Goal: Task Accomplishment & Management: Complete application form

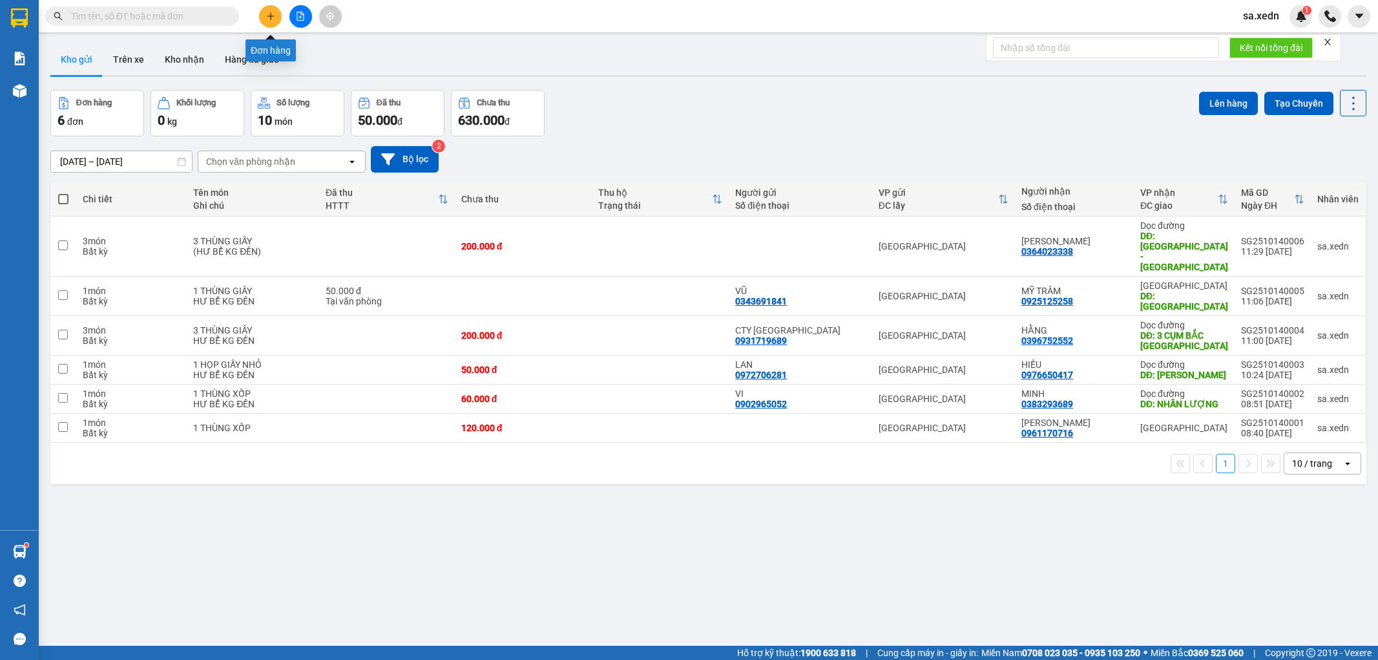
click at [275, 25] on button at bounding box center [270, 16] width 23 height 23
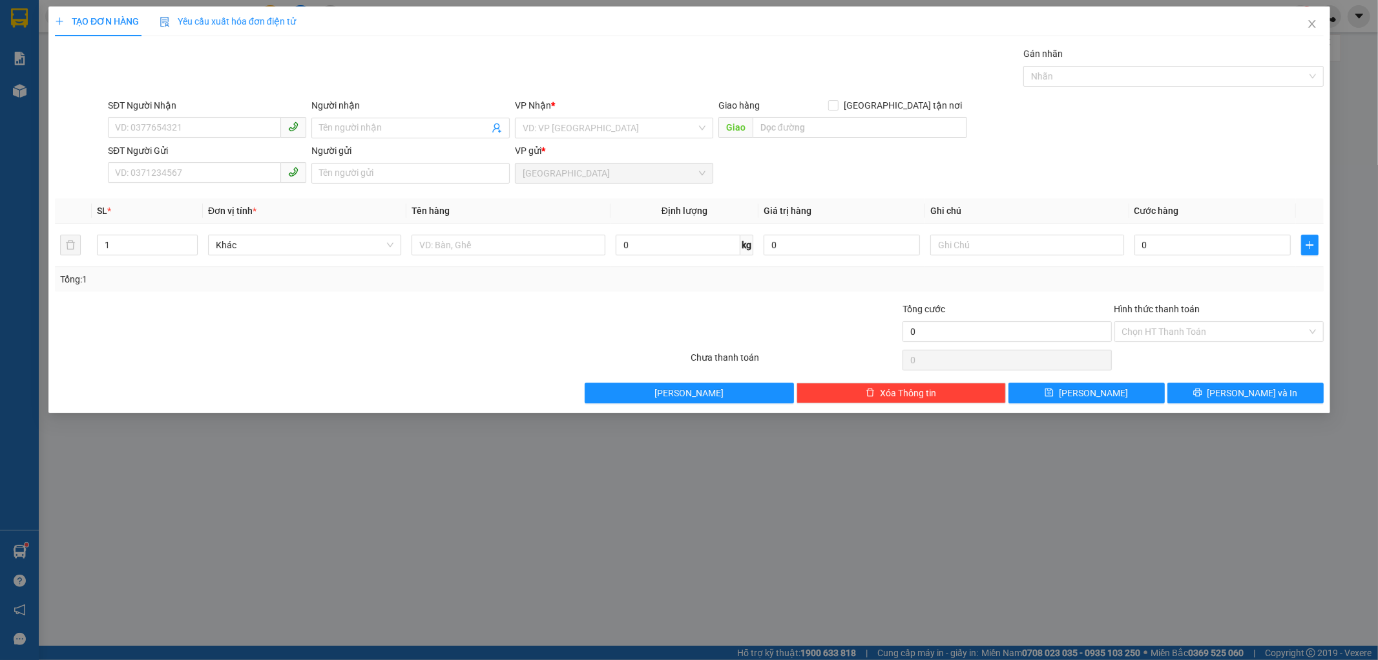
scroll to position [75, 0]
drag, startPoint x: 254, startPoint y: 125, endPoint x: 242, endPoint y: 125, distance: 11.6
click at [242, 125] on input "SĐT Người Nhận" at bounding box center [194, 127] width 173 height 21
click at [175, 157] on div "0977874640 - [PERSON_NAME]" at bounding box center [207, 154] width 183 height 14
type input "0977874640"
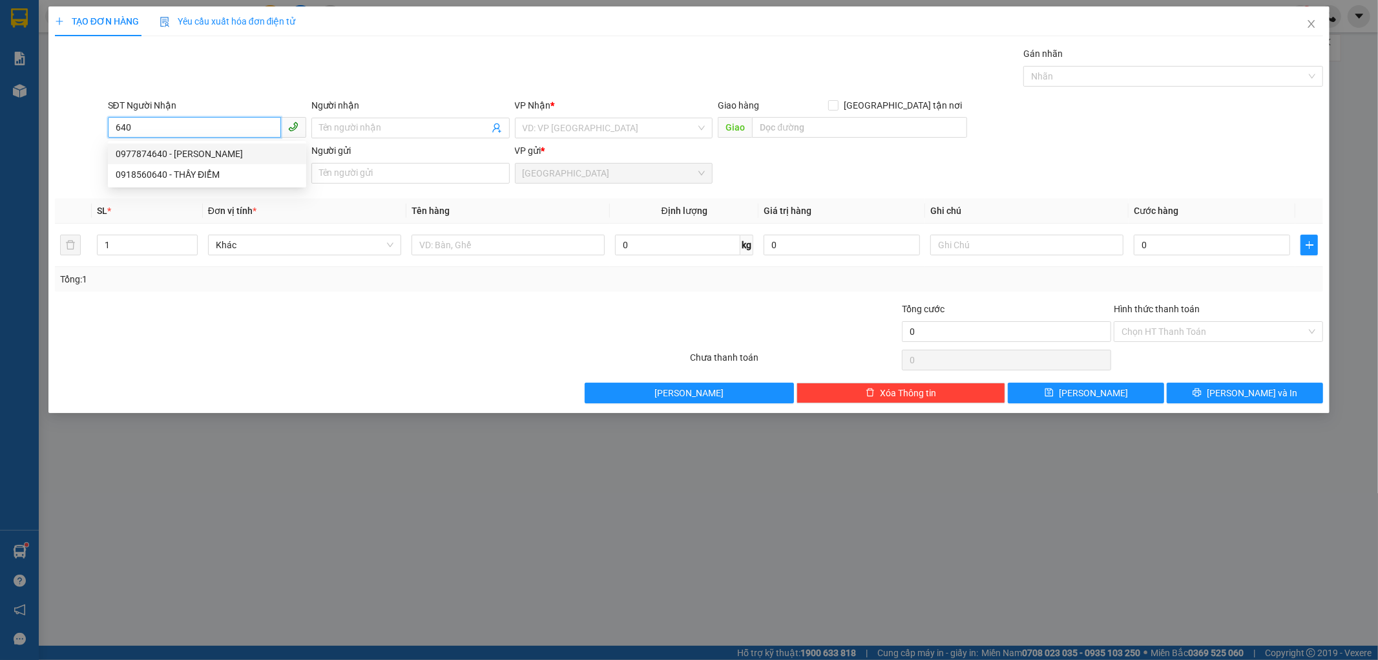
type input "[PERSON_NAME]"
type input "CỔNG 18"
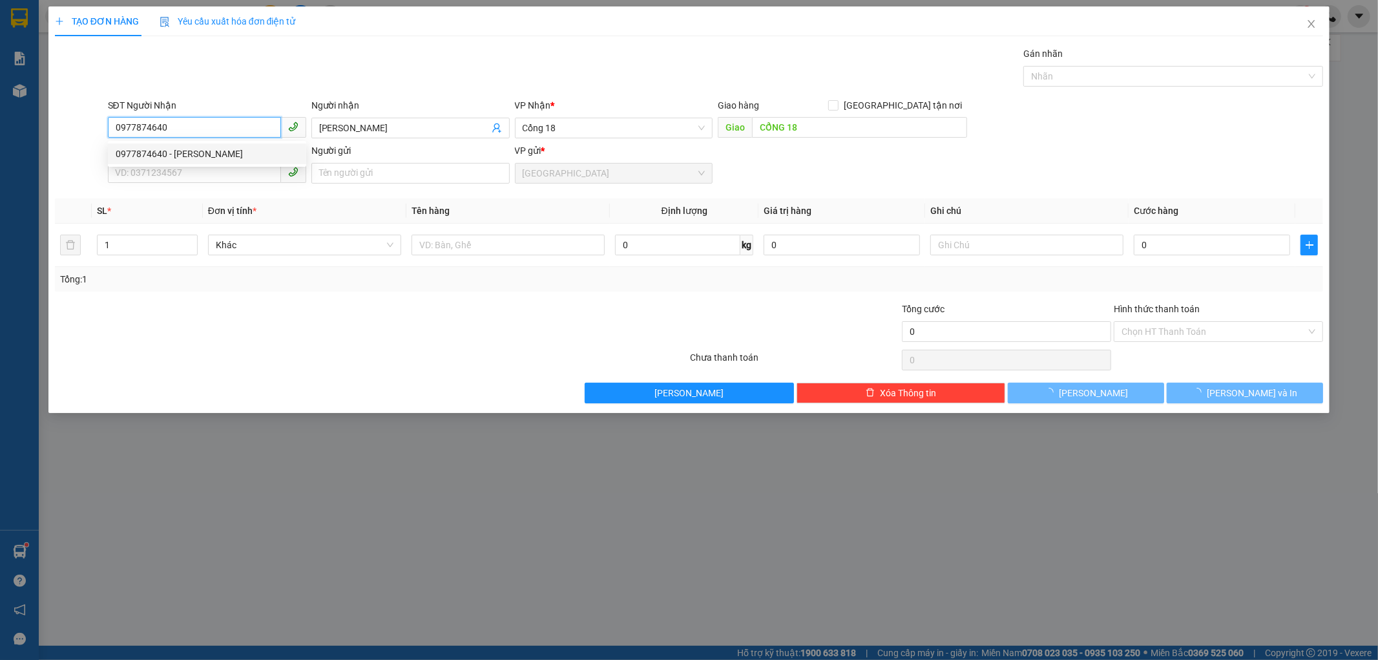
type input "400.000"
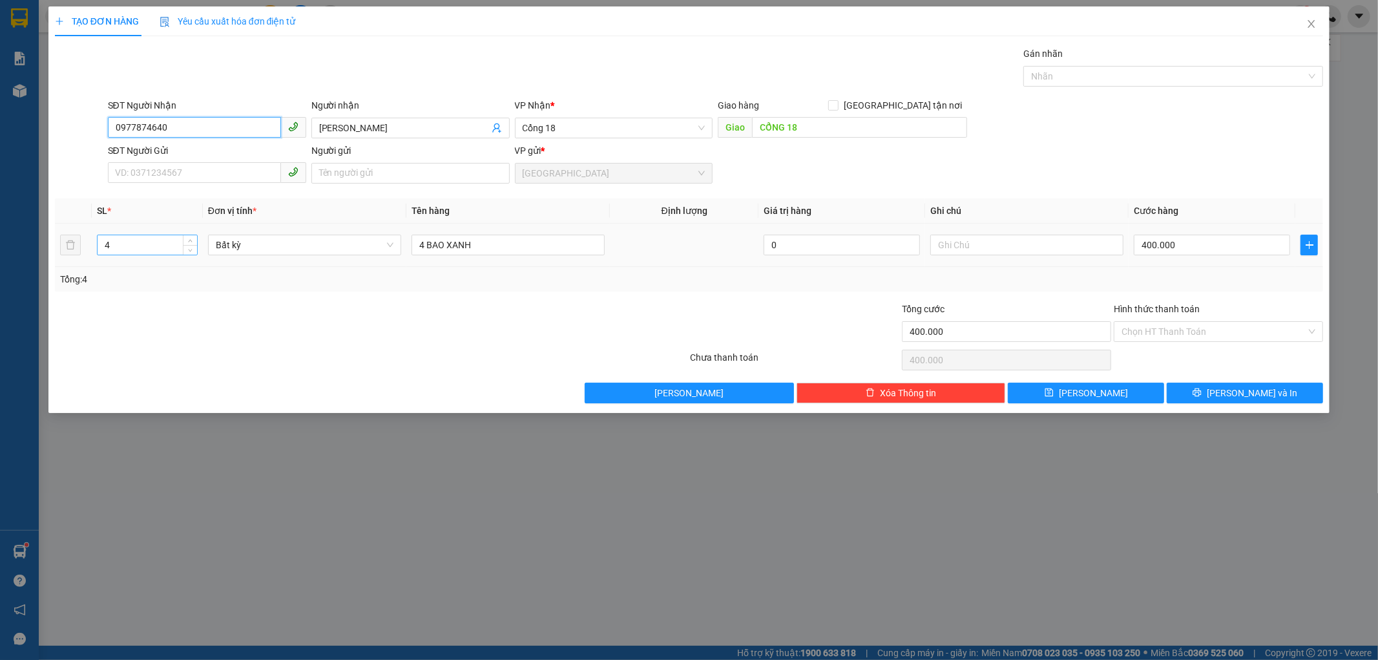
type input "0977874640"
click at [145, 251] on input "4" at bounding box center [148, 244] width 100 height 19
type input "1"
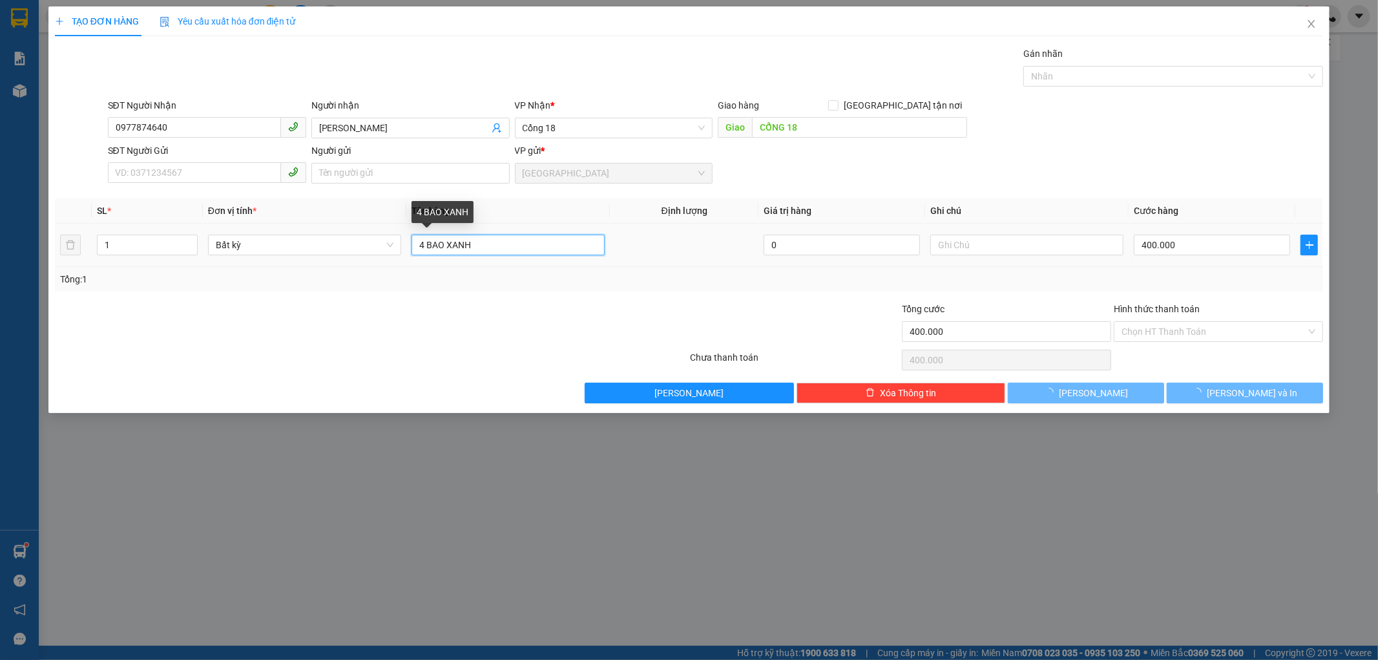
click at [428, 238] on input "4 BAO XANH" at bounding box center [508, 245] width 193 height 21
type input "0"
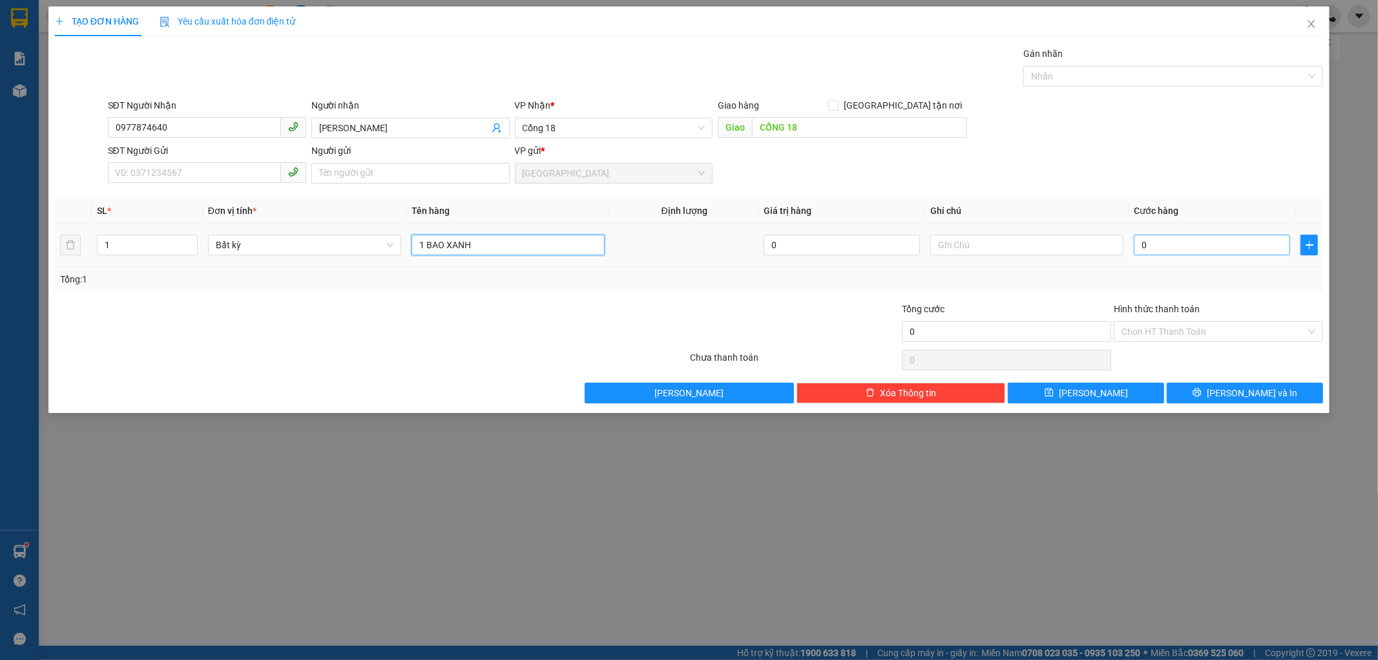
type input "1 BAO XANH"
click at [1146, 242] on input "0" at bounding box center [1212, 245] width 156 height 21
type input "1"
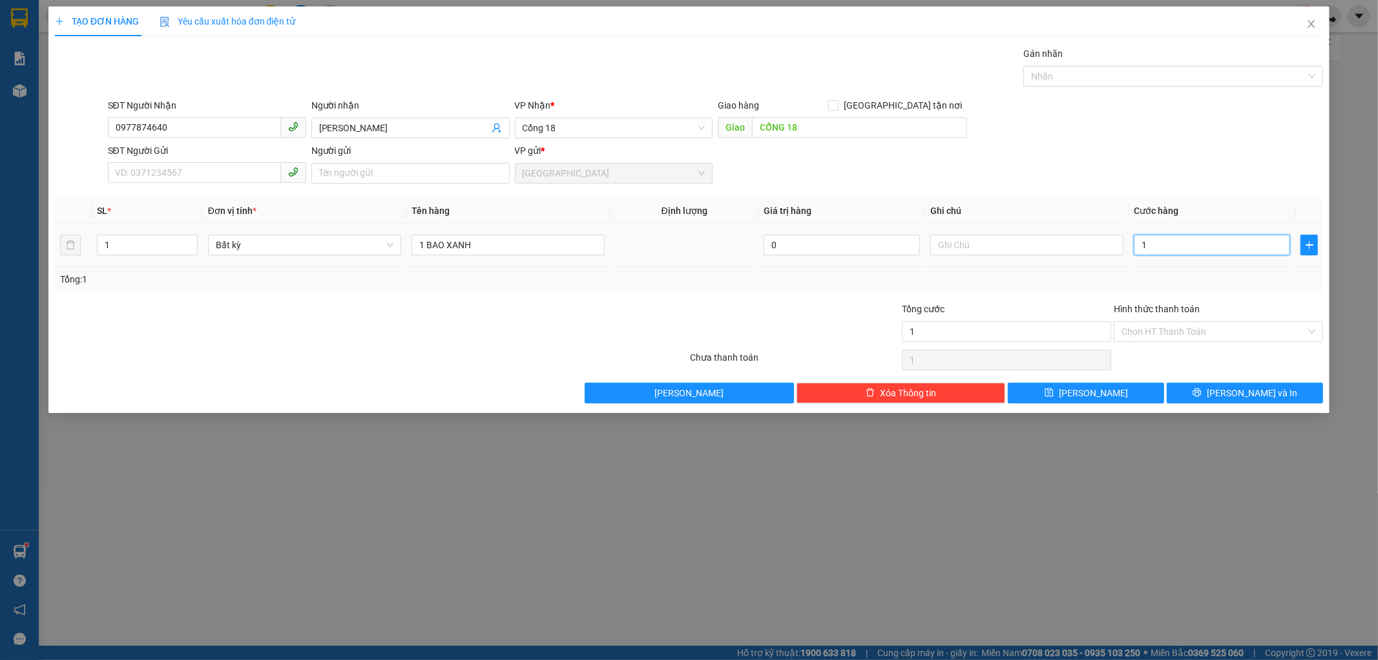
type input "10"
type input "100"
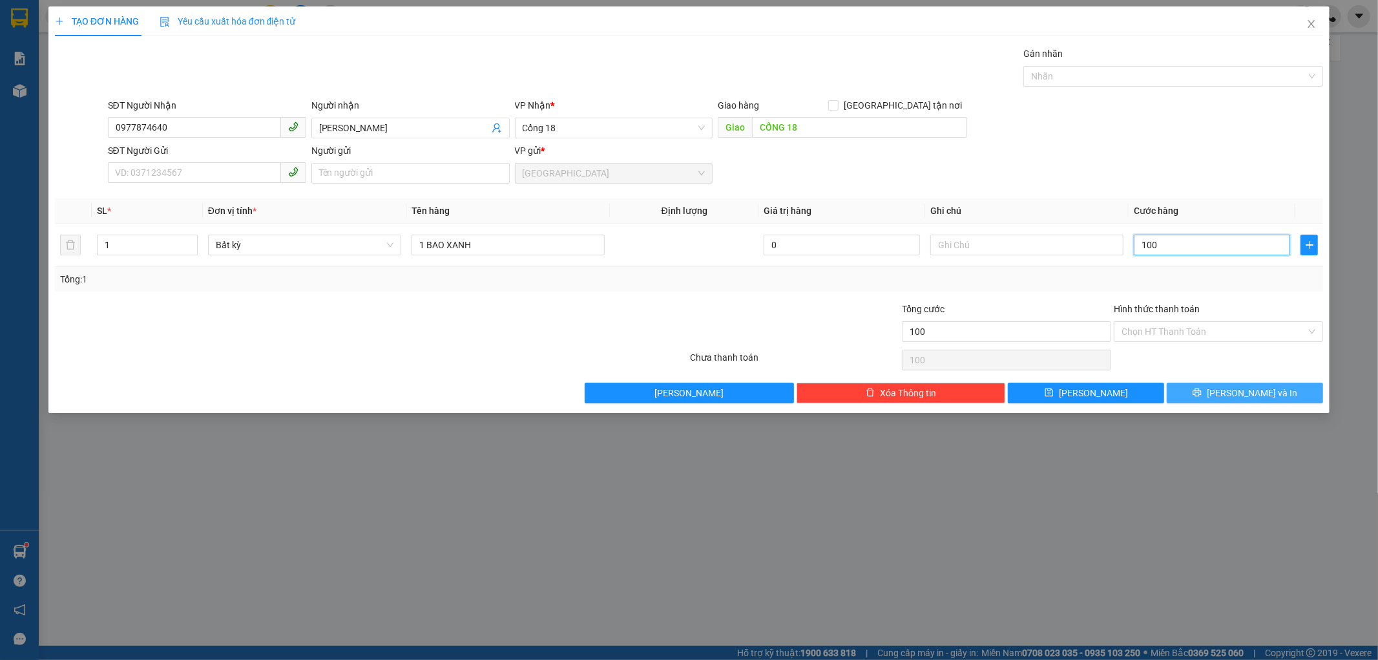
type input "100"
type input "100.000"
click at [1185, 389] on button "[PERSON_NAME] và In" at bounding box center [1245, 393] width 156 height 21
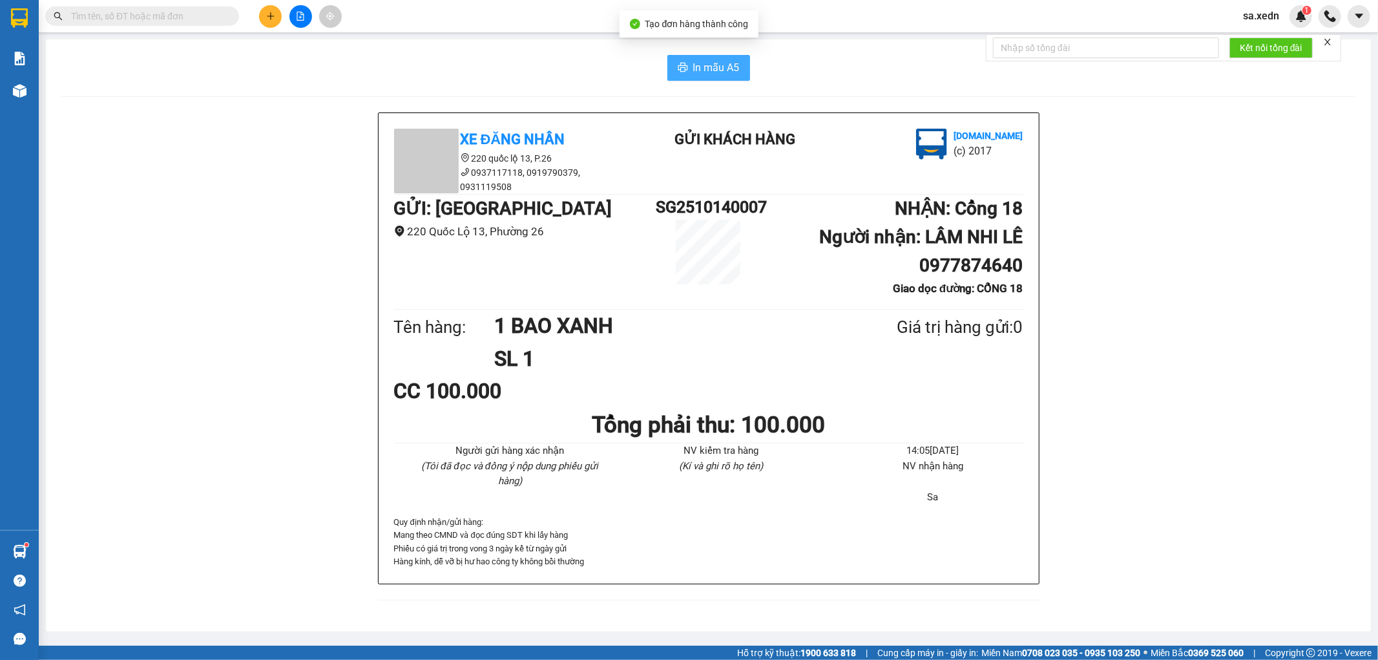
click at [706, 72] on span "In mẫu A5" at bounding box center [716, 67] width 47 height 16
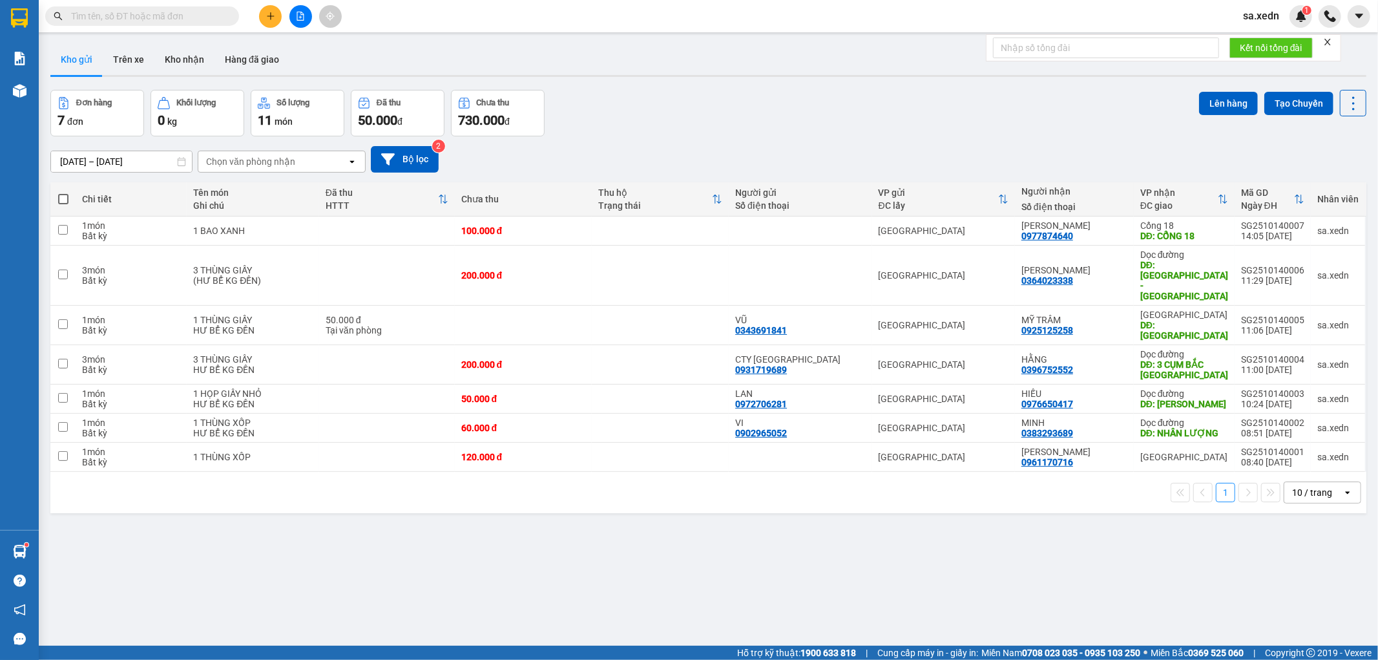
click at [266, 19] on icon "plus" at bounding box center [270, 16] width 9 height 9
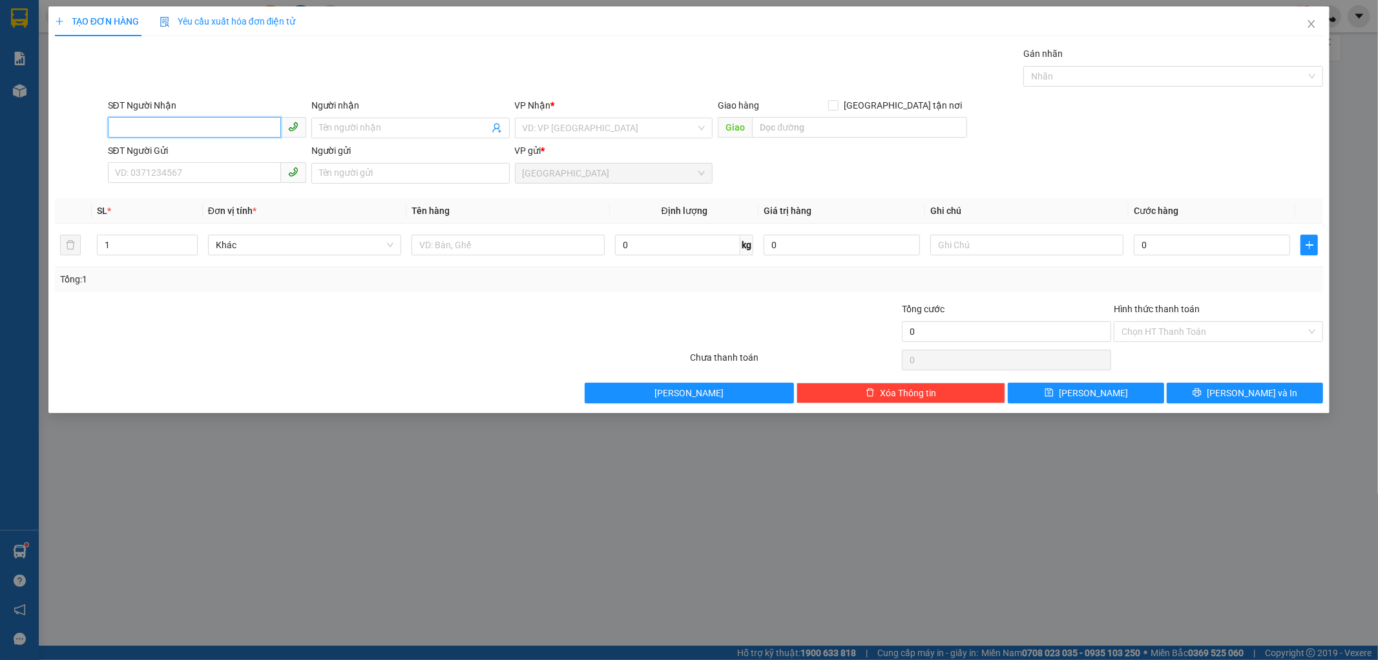
click at [127, 126] on input "SĐT Người Nhận" at bounding box center [194, 127] width 173 height 21
click at [215, 220] on div "0799907339 - [GEOGRAPHIC_DATA]" at bounding box center [207, 216] width 183 height 14
type input "0799907339"
type input "[PERSON_NAME]"
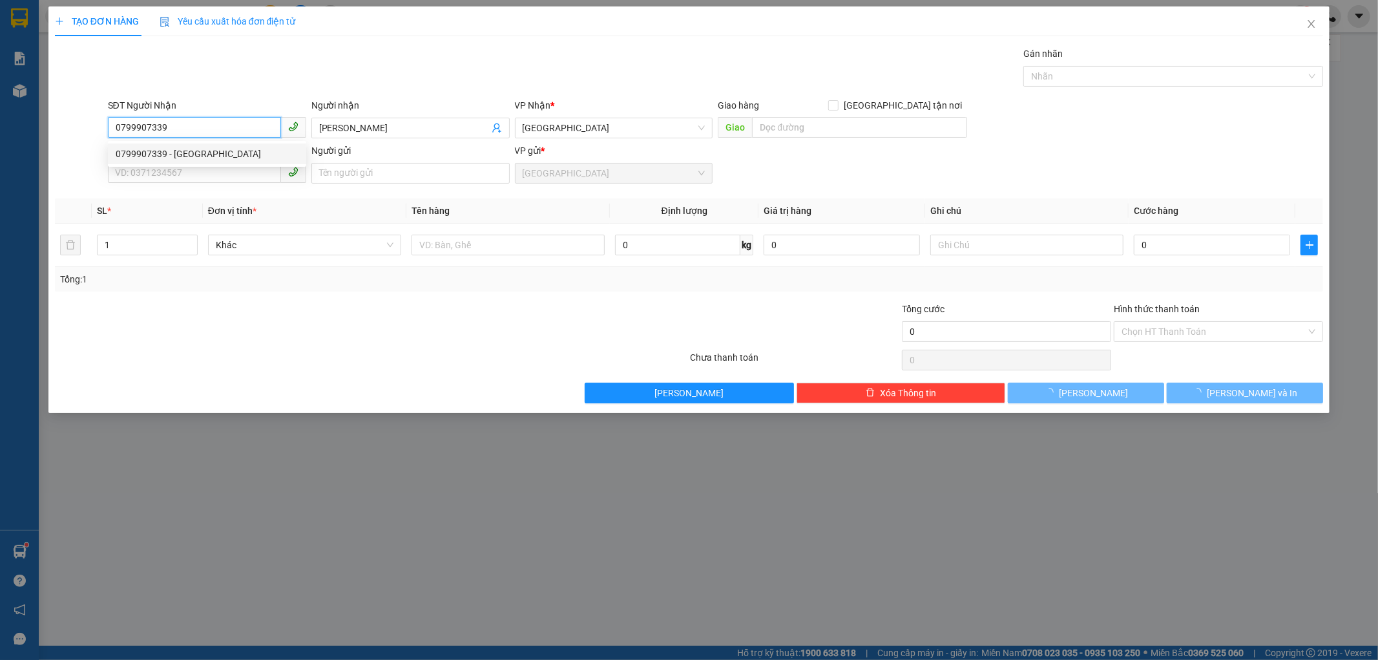
type input "500.000"
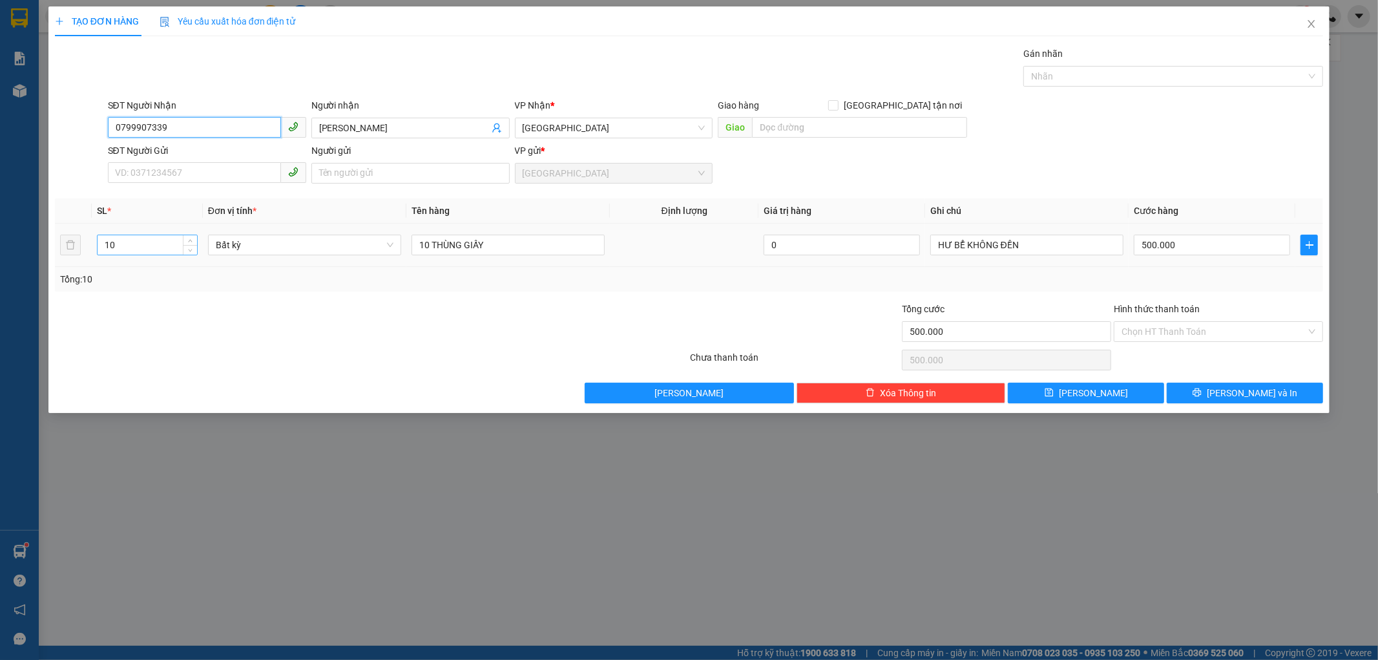
type input "0799907339"
click at [152, 249] on input "10" at bounding box center [148, 244] width 100 height 19
type input "1"
click at [429, 244] on input "10 THÙNG GIẤY" at bounding box center [508, 245] width 193 height 21
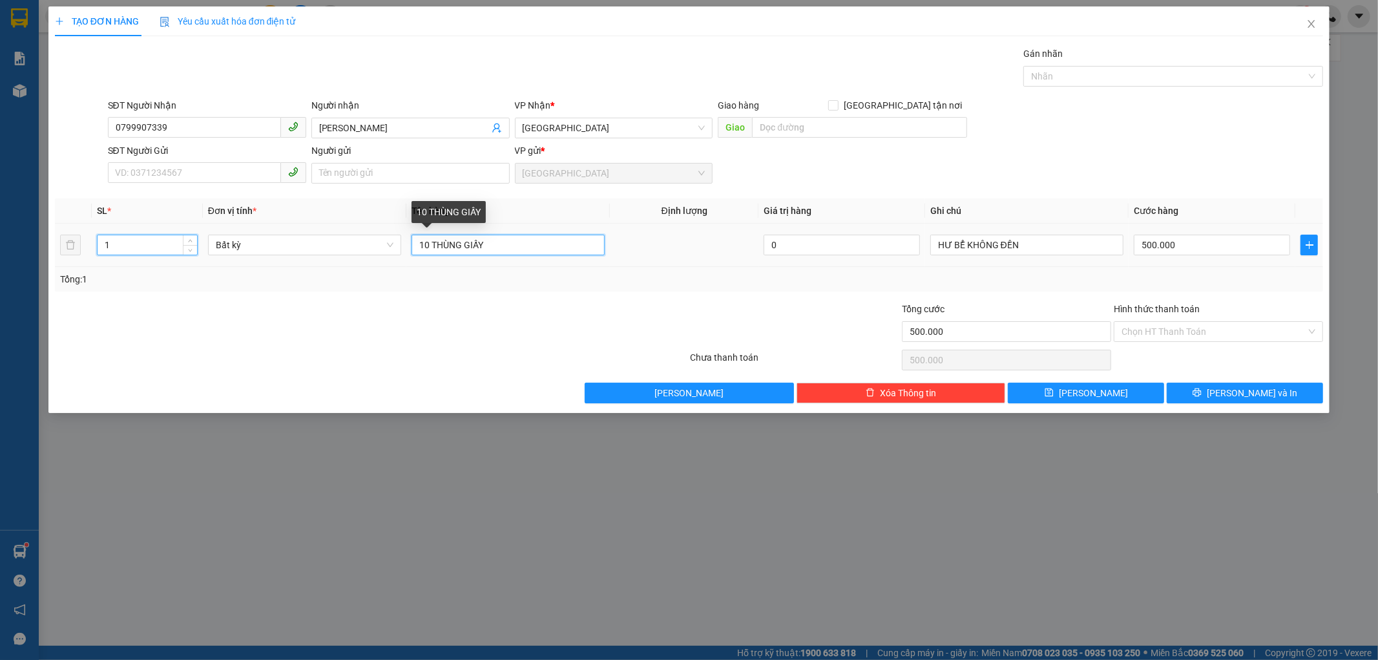
type input "0"
type input "1 THÙNG GIẤY"
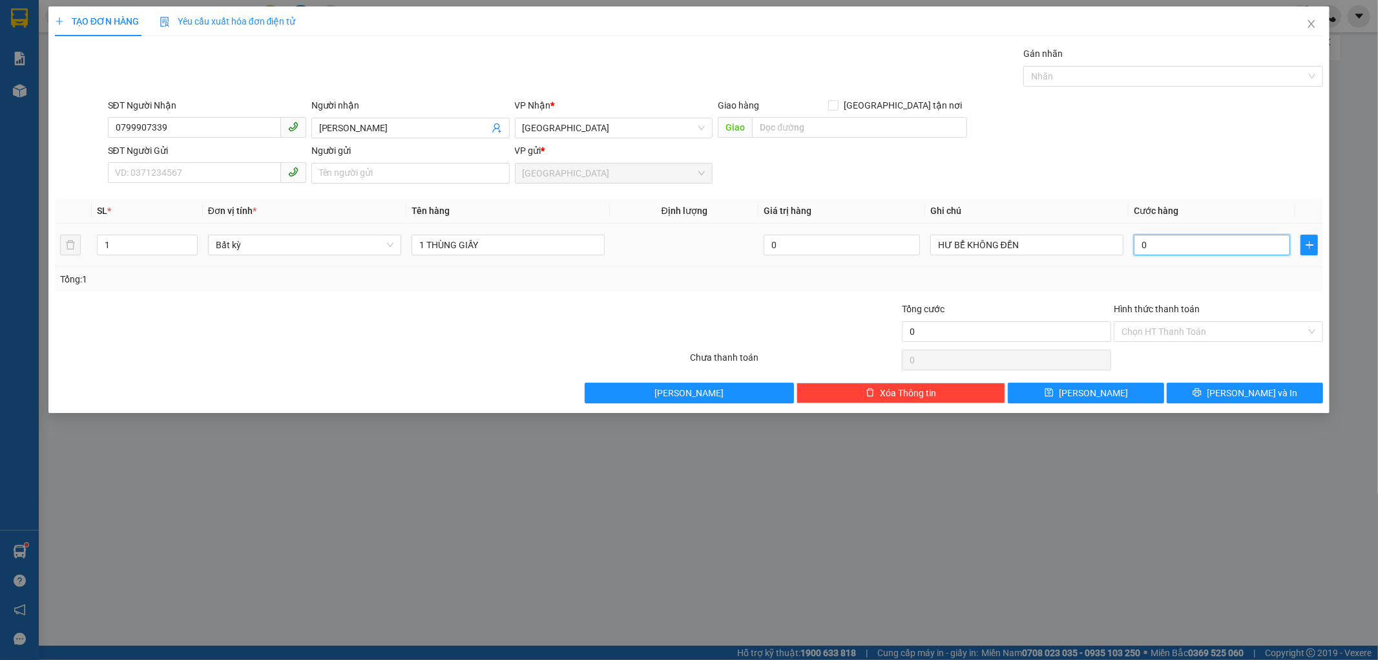
click at [1175, 243] on input "0" at bounding box center [1212, 245] width 156 height 21
type input "5"
type input "50"
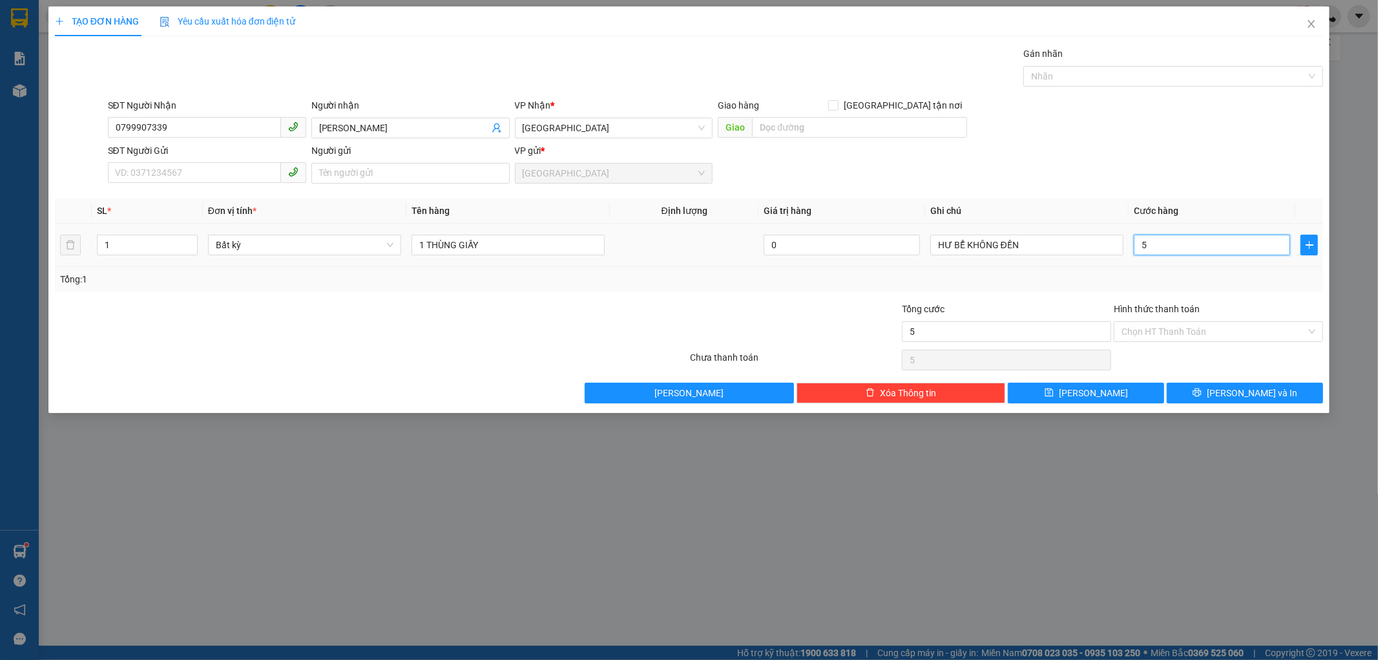
type input "50"
type input "50.000"
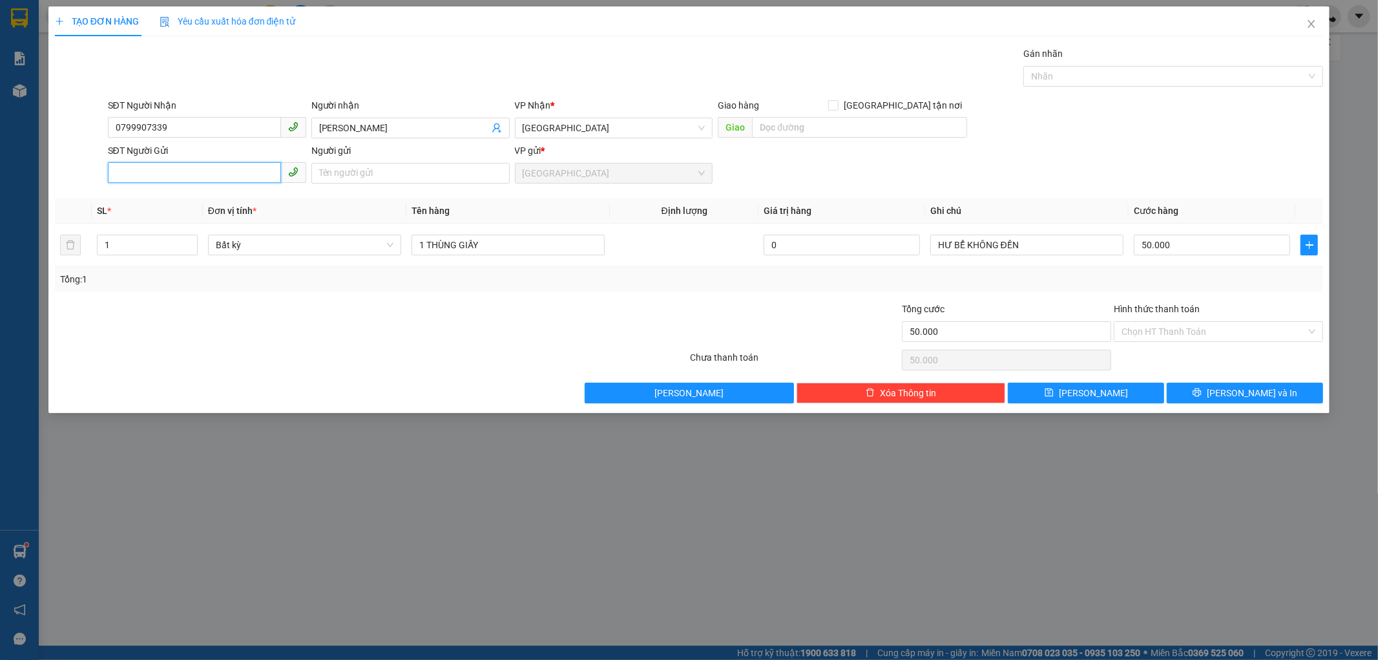
click at [145, 178] on input "SĐT Người Gửi" at bounding box center [194, 172] width 173 height 21
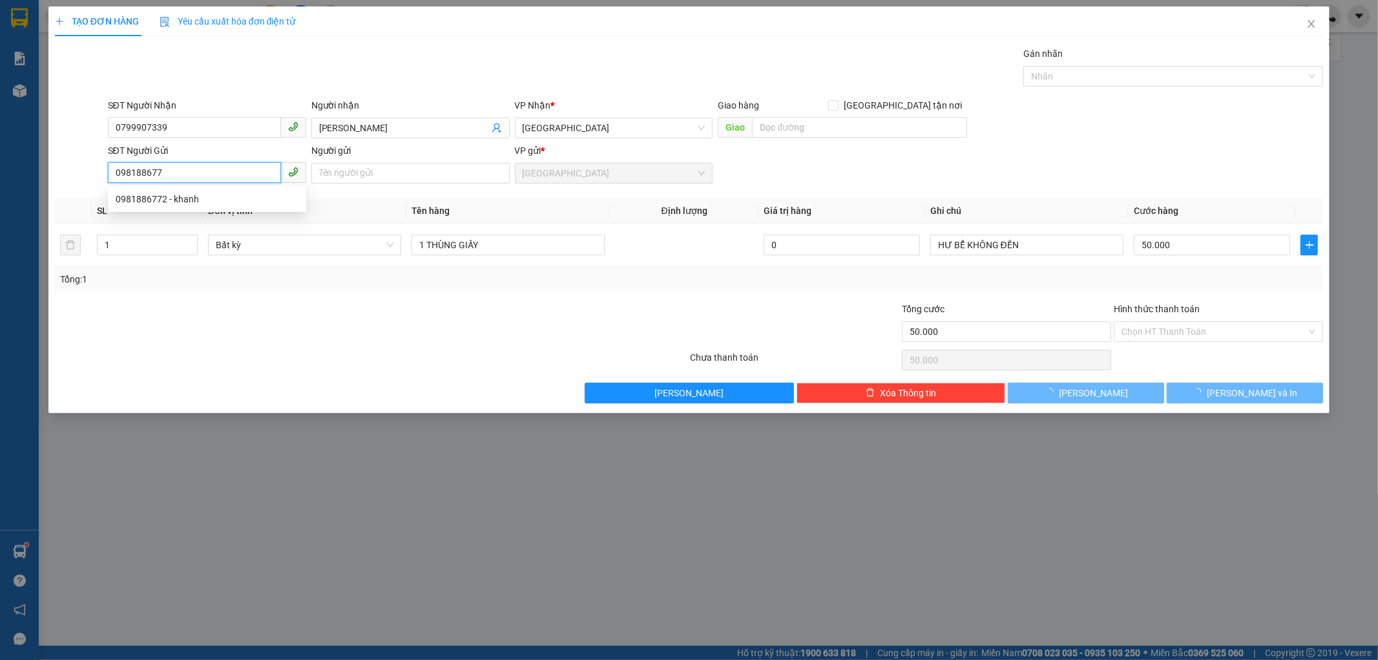
type input "0981886772"
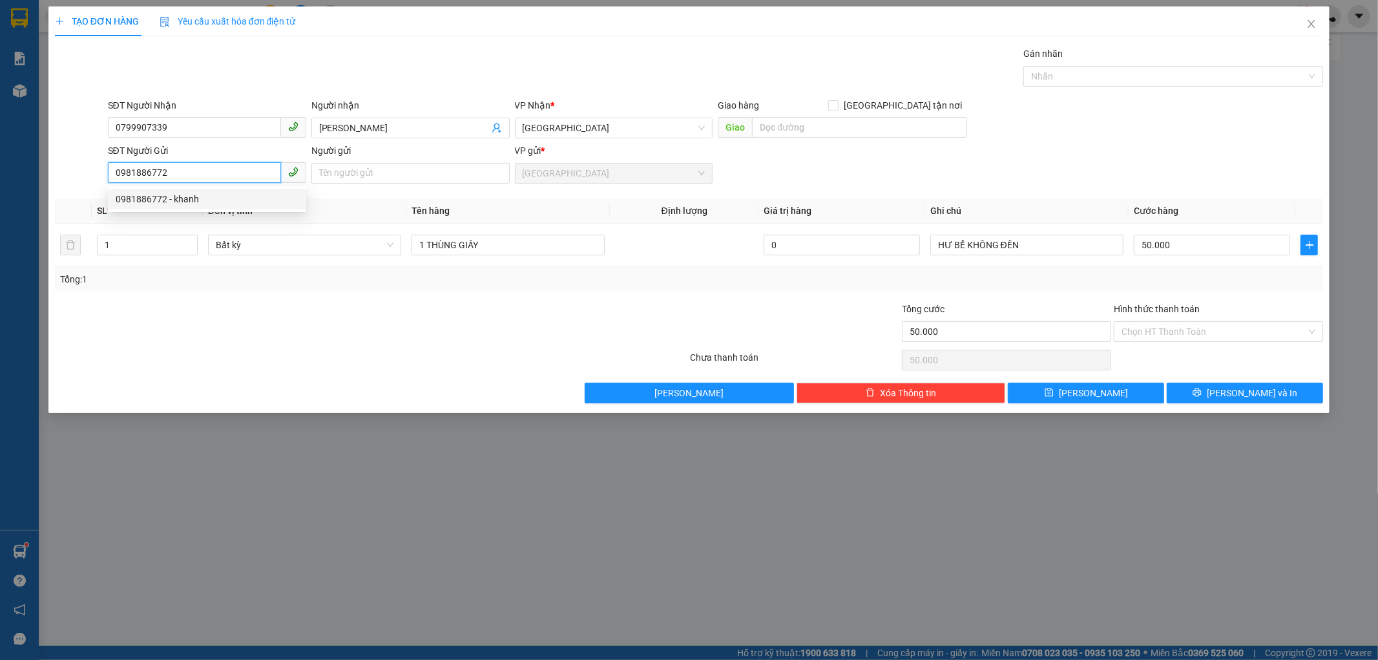
click at [143, 202] on div "0981886772 - khanh" at bounding box center [207, 199] width 183 height 14
type input "khanh"
type input "300.000"
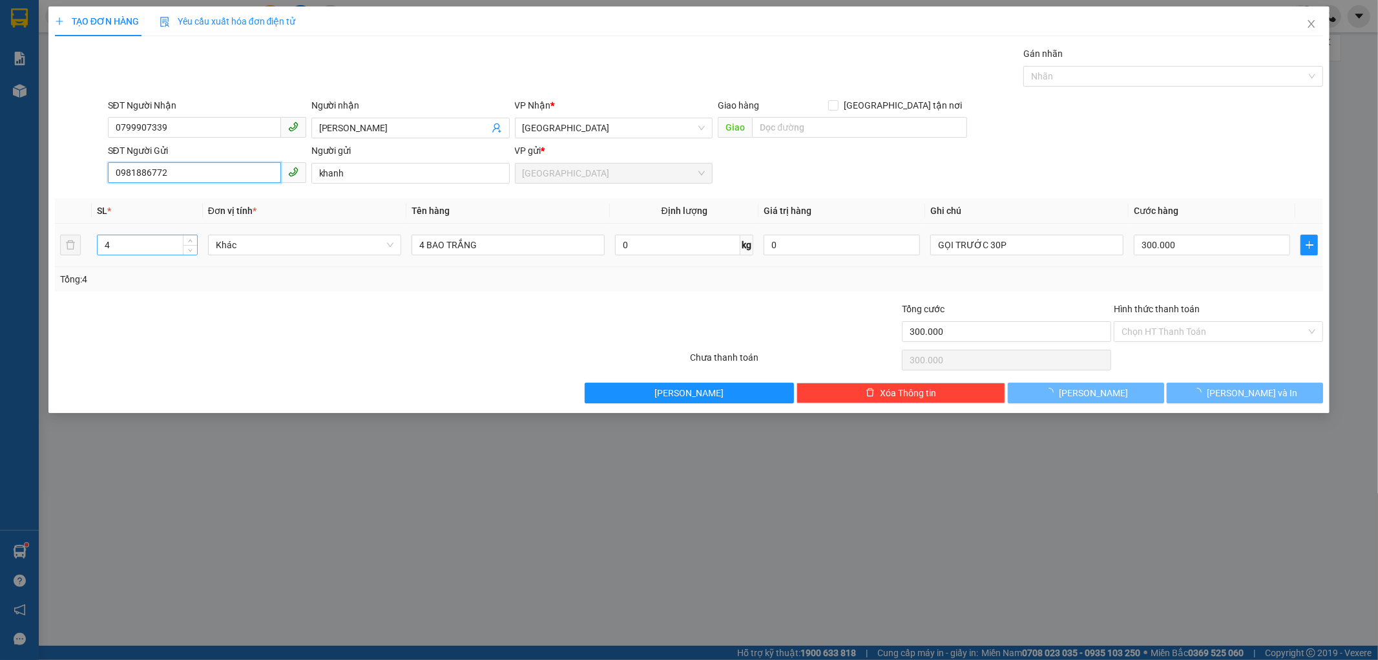
type input "0981886772"
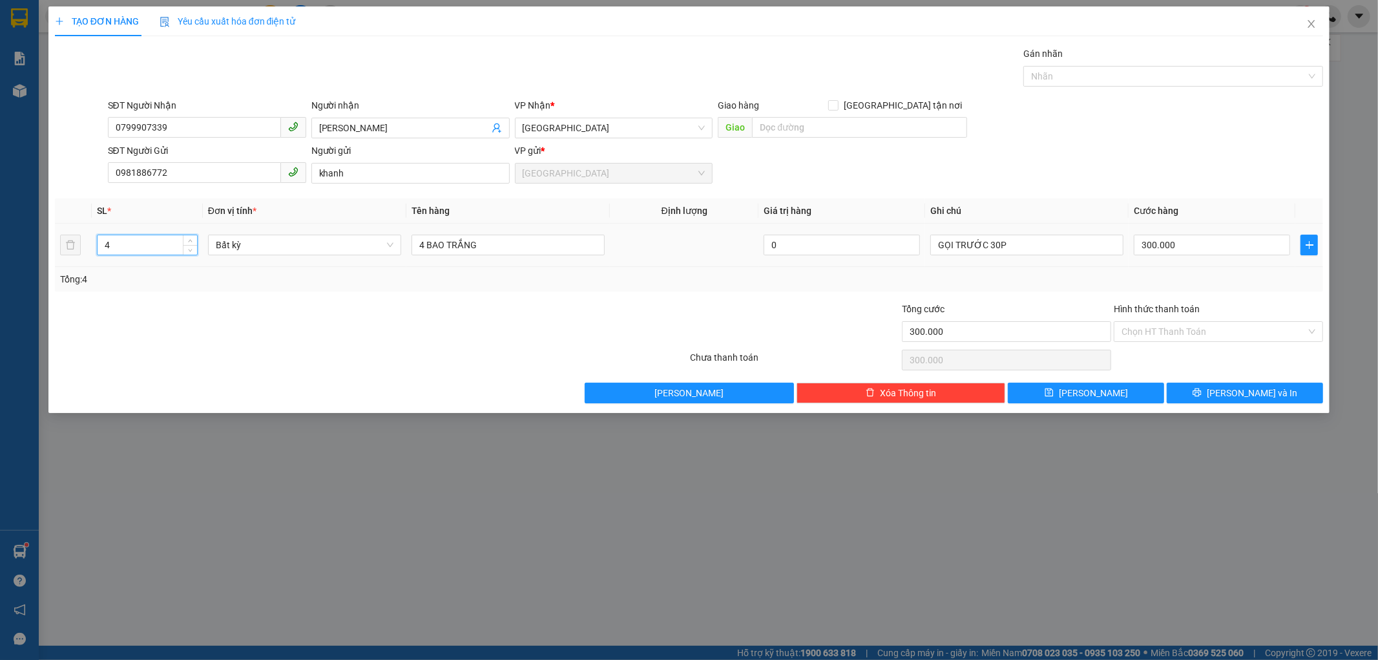
drag, startPoint x: 130, startPoint y: 237, endPoint x: 134, endPoint y: 165, distance: 72.5
click at [130, 237] on input "4" at bounding box center [148, 244] width 100 height 19
type input "1"
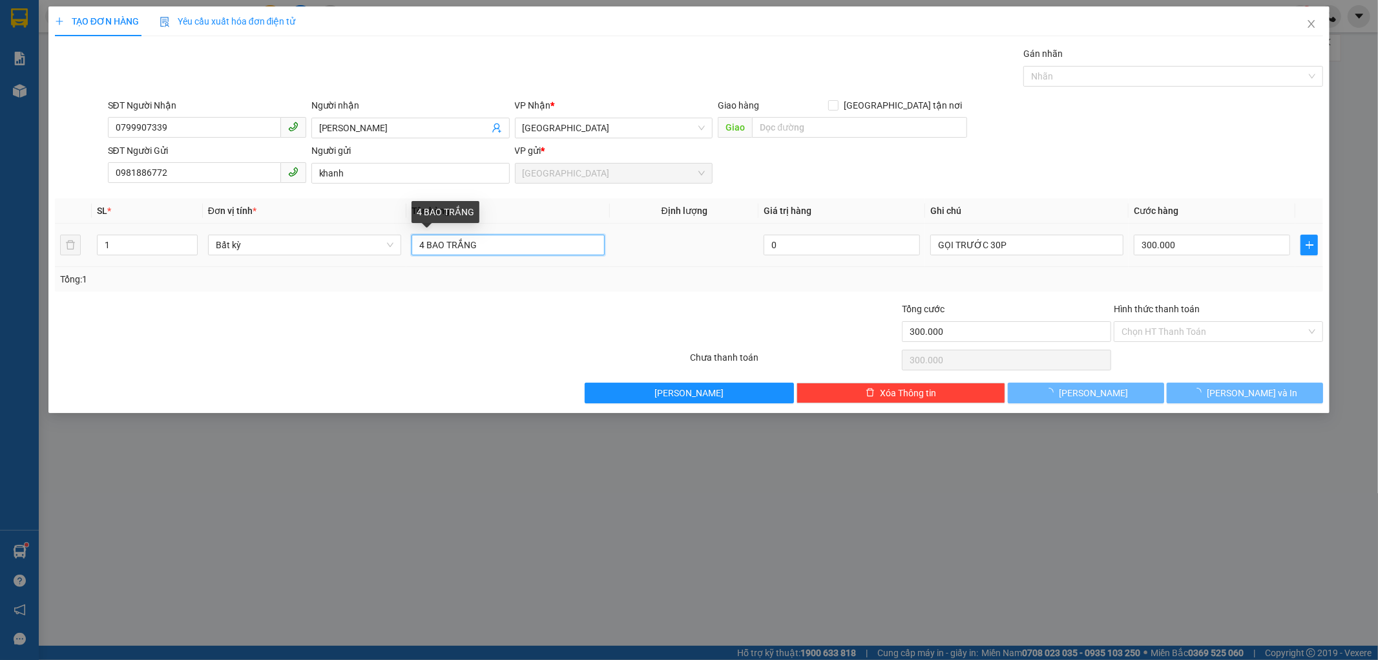
click at [426, 247] on input "4 BAO TRẮNG" at bounding box center [508, 245] width 193 height 21
type input "0"
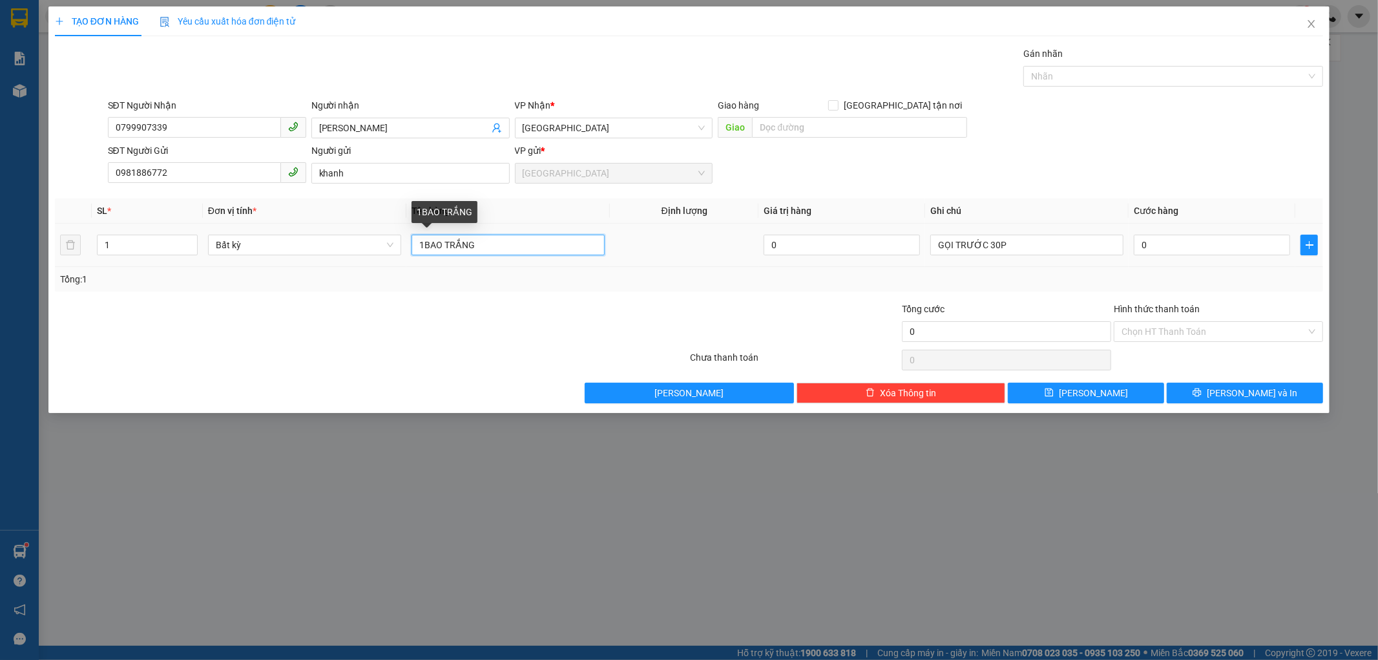
click at [545, 253] on input "1BAO TRẮNG" at bounding box center [508, 245] width 193 height 21
type input "1 THÙNG GIẤY"
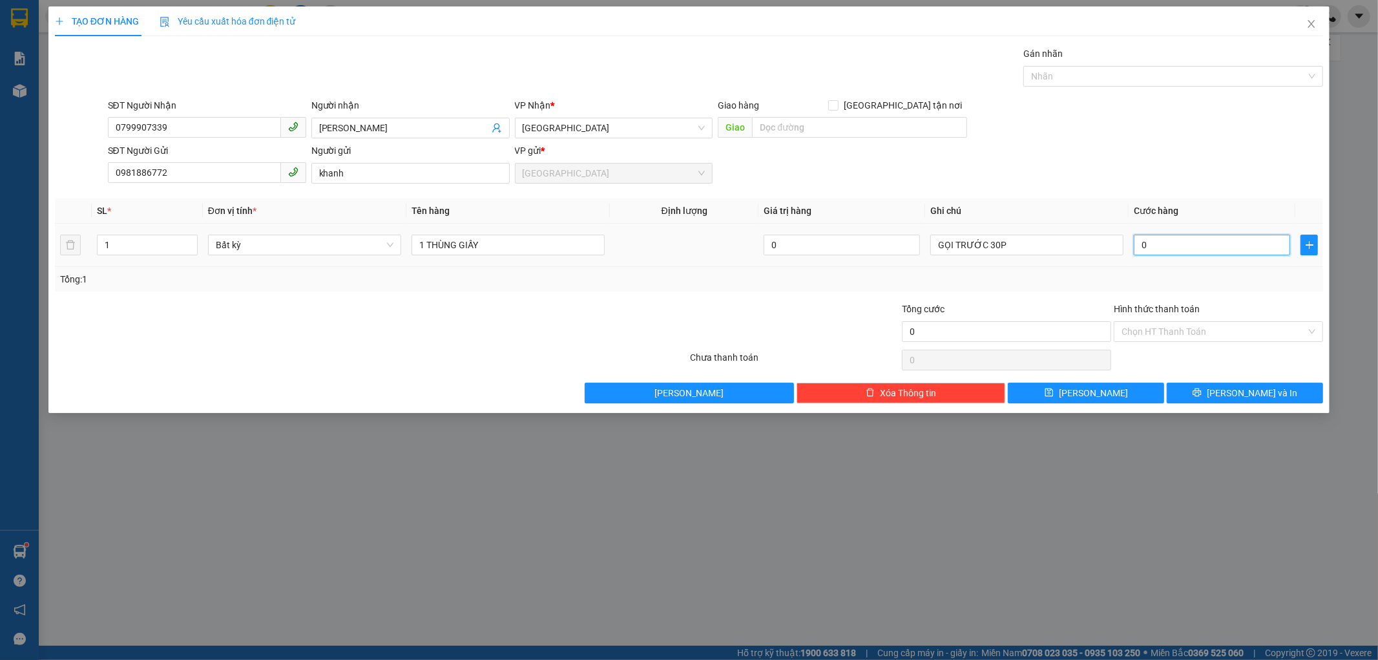
click at [1139, 240] on input "0" at bounding box center [1212, 245] width 156 height 21
type input "4"
type input "40"
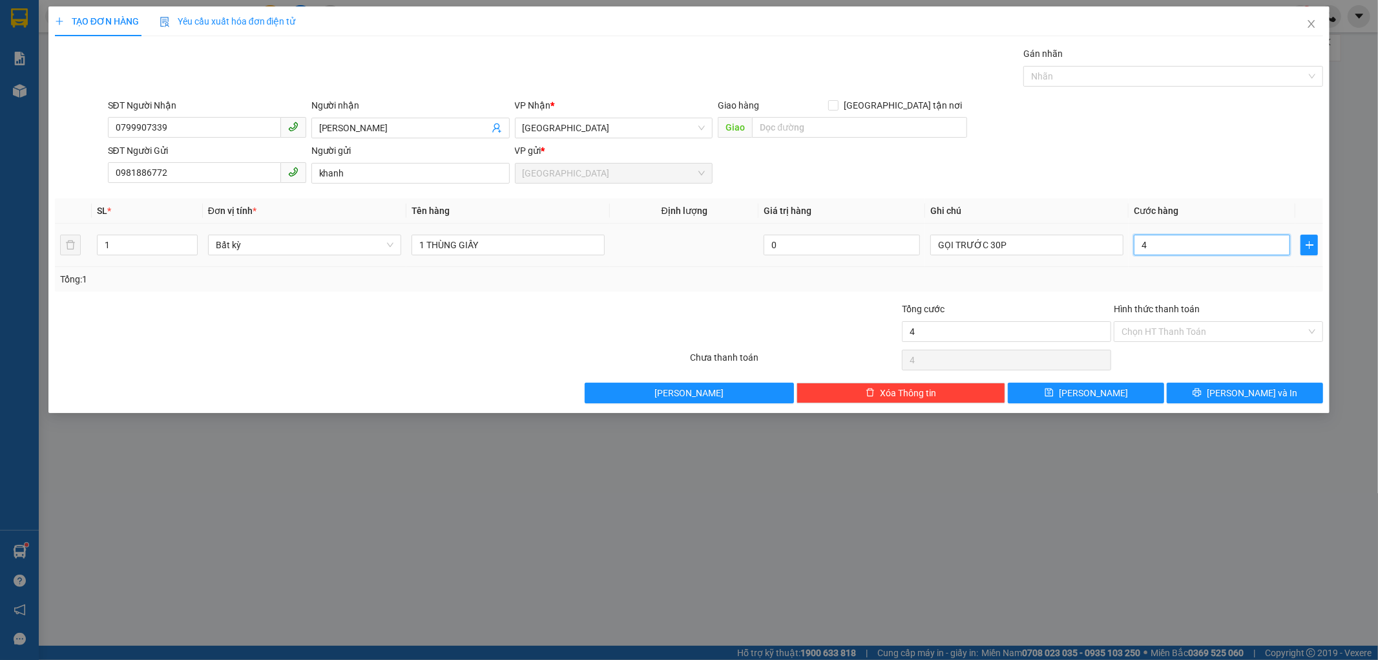
type input "40"
type input "40.000"
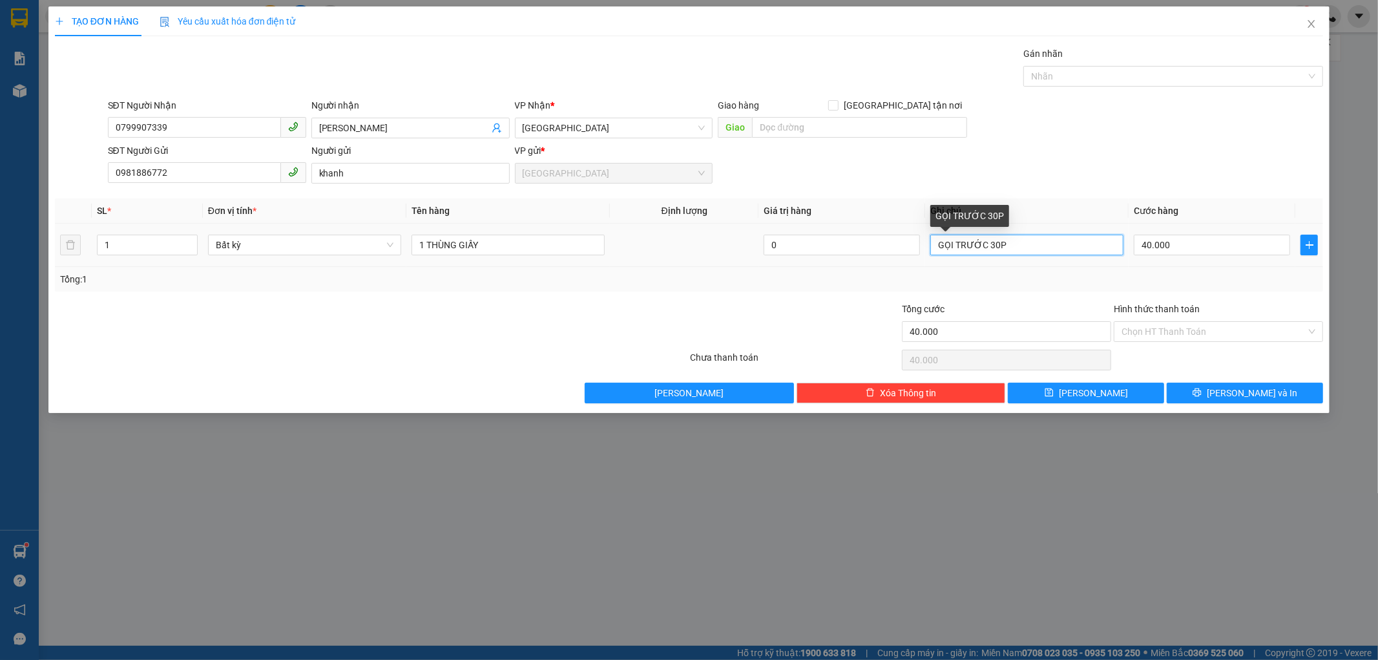
click at [1071, 250] on input "GỌI TRƯỚC 30P" at bounding box center [1027, 245] width 193 height 21
type input "G"
click at [1197, 408] on div "TẠO ĐƠN HÀNG Yêu cầu xuất hóa đơn điện tử Transit Pickup Surcharge Ids Transit …" at bounding box center [689, 209] width 1282 height 406
drag, startPoint x: 985, startPoint y: 247, endPoint x: 983, endPoint y: 233, distance: 15.0
click at [983, 243] on input "text" at bounding box center [1027, 245] width 193 height 21
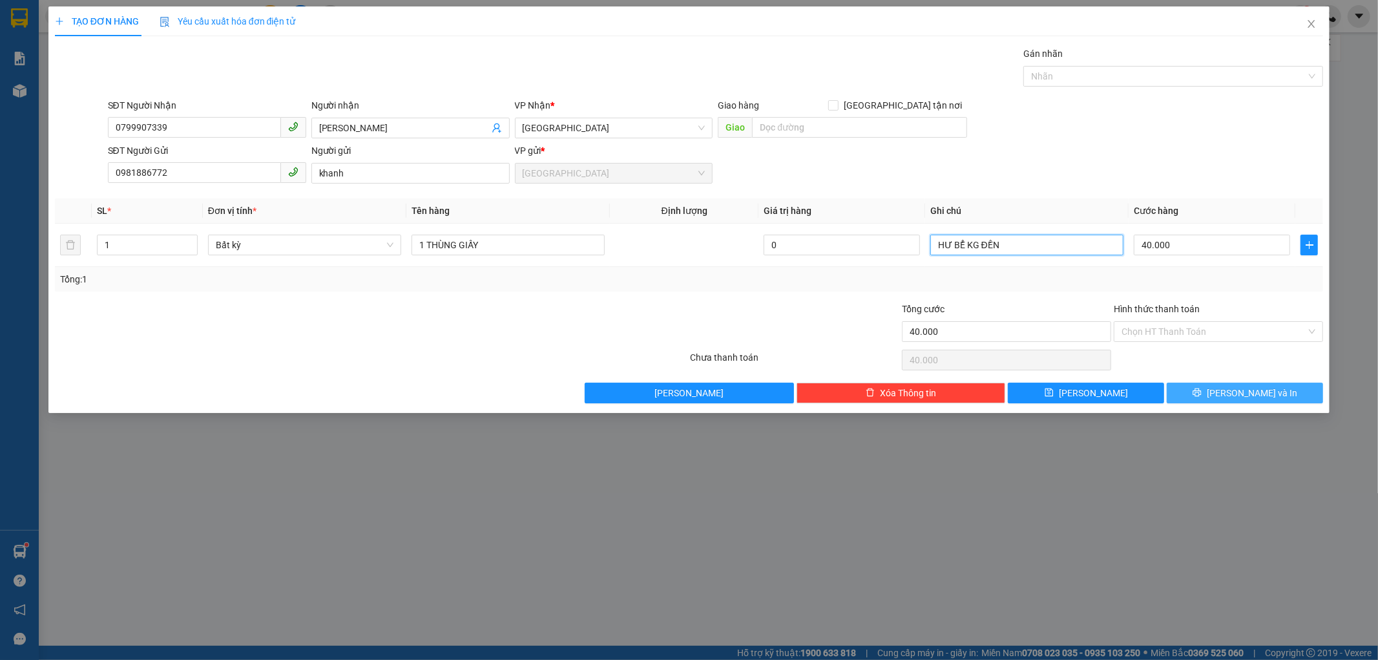
type input "HƯ BỂ KG ĐỀN"
click at [1194, 390] on button "[PERSON_NAME] và In" at bounding box center [1245, 393] width 156 height 21
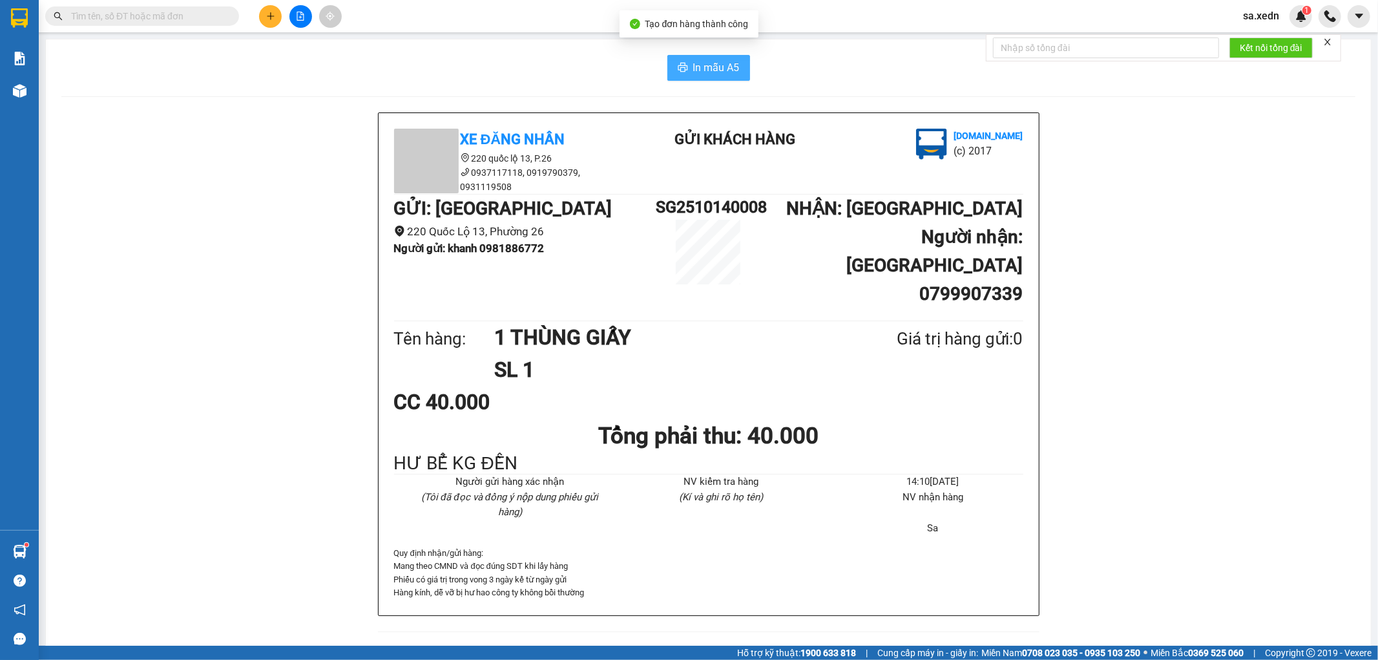
click at [716, 58] on button "In mẫu A5" at bounding box center [709, 68] width 83 height 26
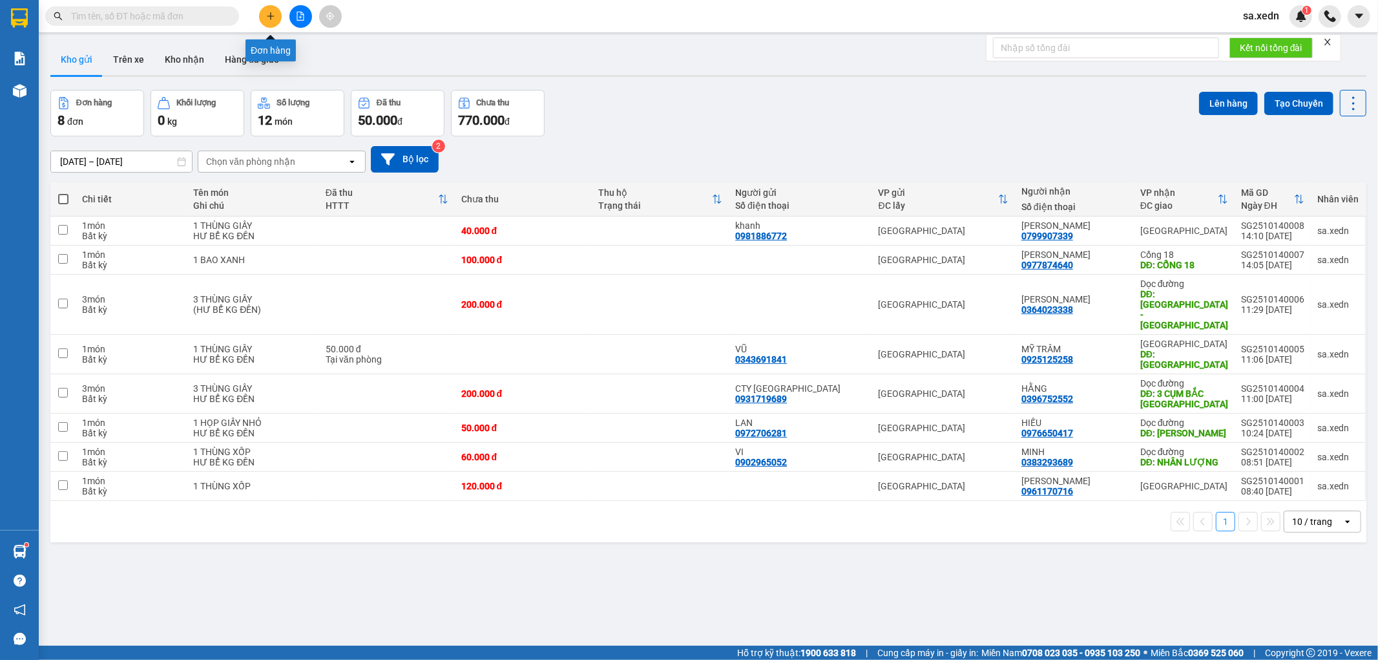
click at [273, 21] on button at bounding box center [270, 16] width 23 height 23
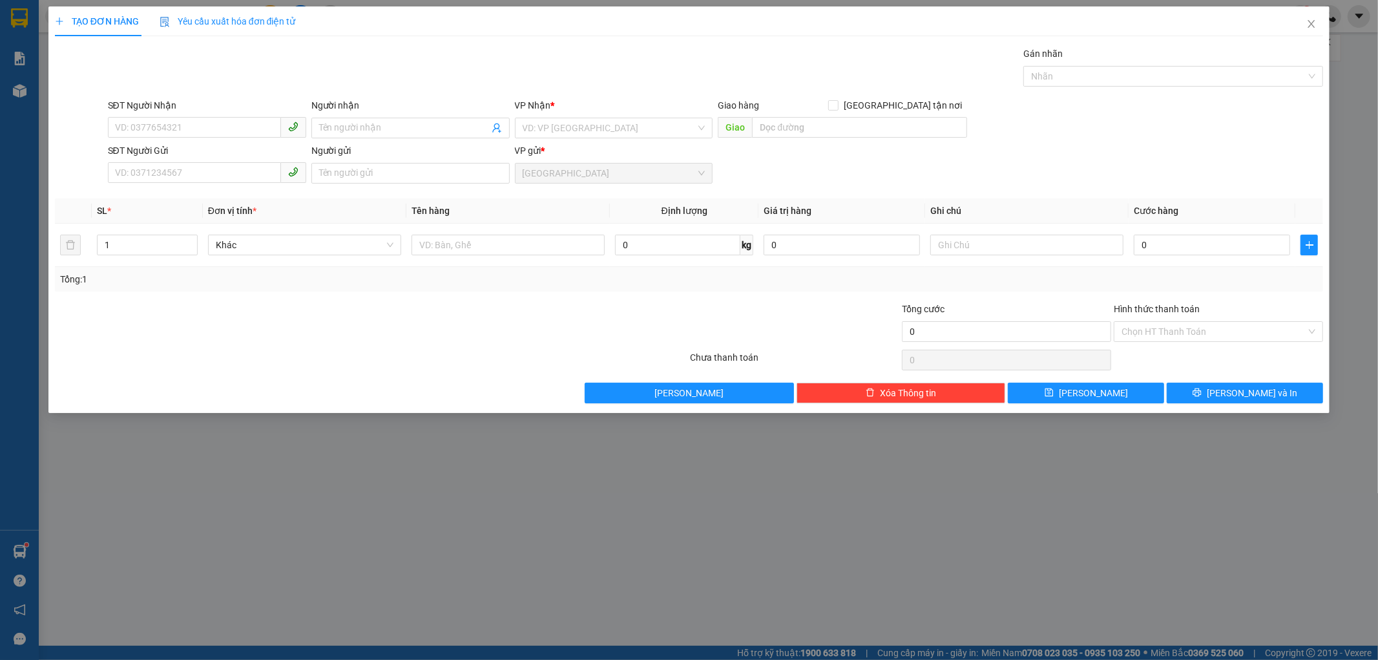
click at [197, 114] on div "SĐT Người Nhận" at bounding box center [207, 107] width 198 height 19
click at [162, 124] on input "SĐT Người Nhận" at bounding box center [194, 127] width 173 height 21
type input "4"
click at [165, 160] on div "0343349420 - HÙNG" at bounding box center [207, 154] width 183 height 14
type input "0343349420"
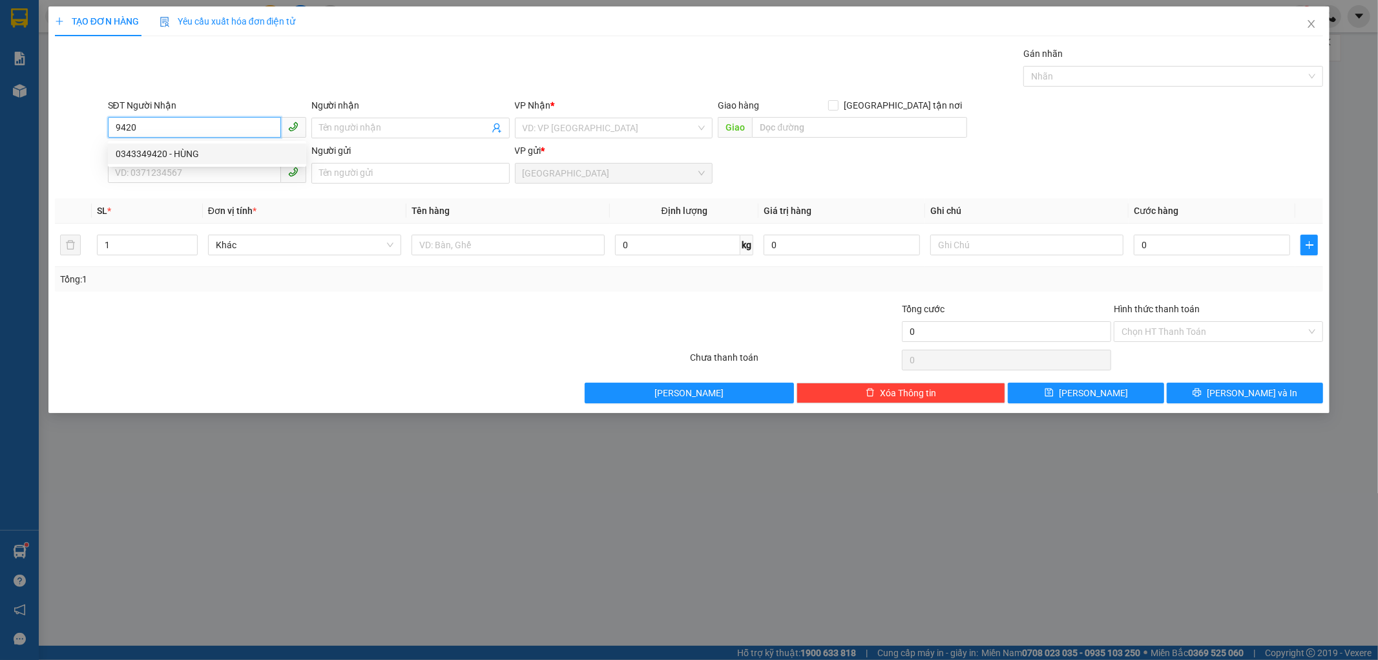
type input "HÙNG"
type input "TRUNG TÂM BẢO TRỢ [GEOGRAPHIC_DATA]"
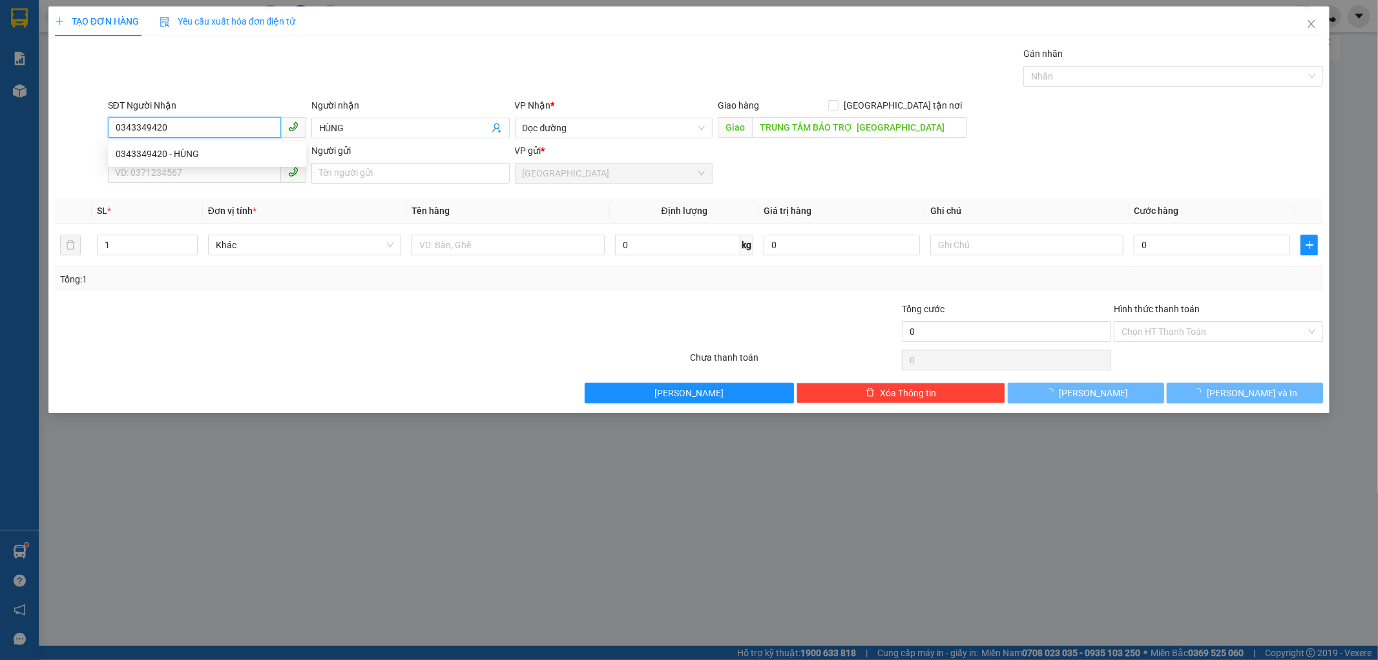
type input "70.000"
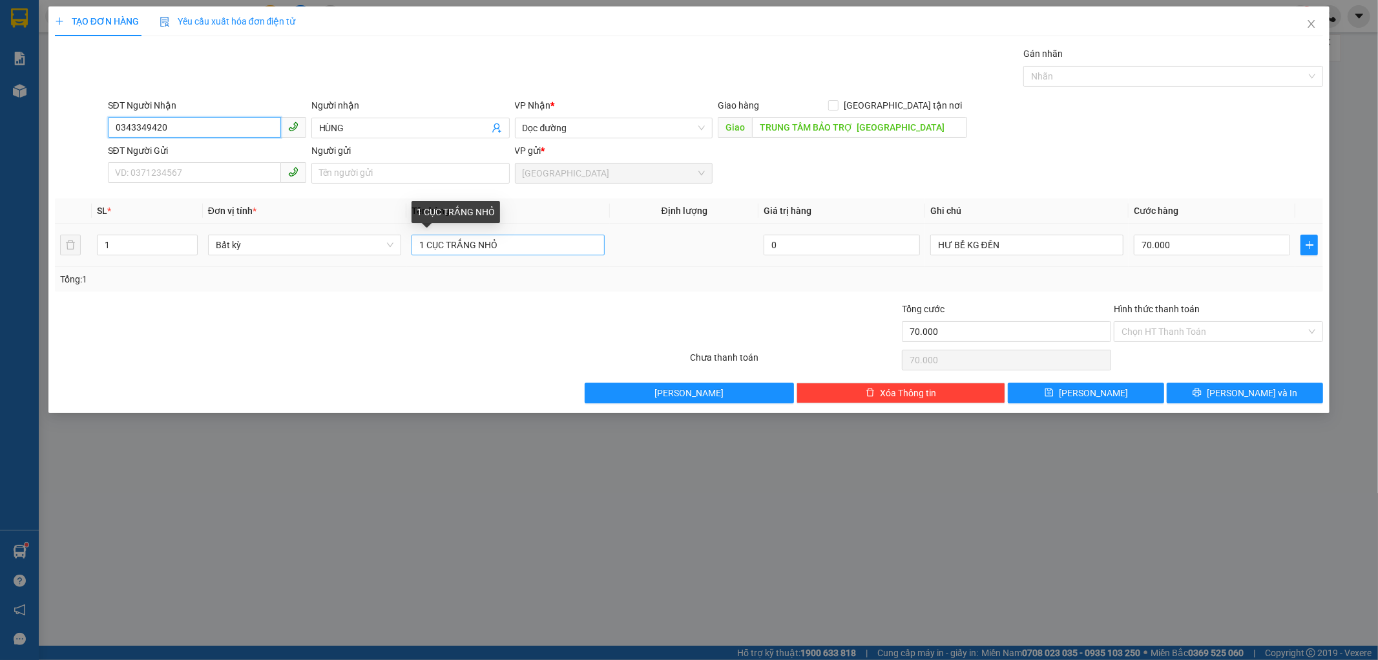
type input "0343349420"
click at [529, 253] on input "1 CỤC TRẮNG NHỎ" at bounding box center [508, 245] width 193 height 21
type input "1 CỤC ĐEN"
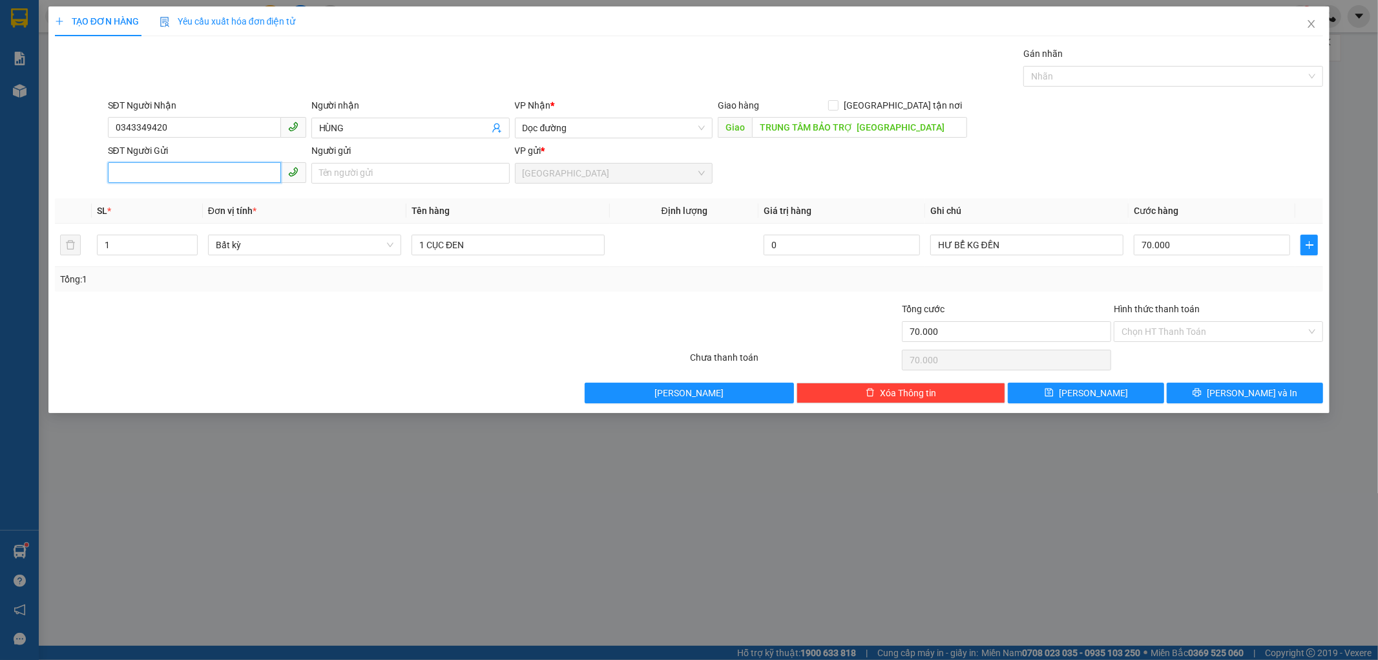
click at [131, 170] on input "SĐT Người Gửi" at bounding box center [194, 172] width 173 height 21
click at [155, 221] on div "0918251011 - NĂM" at bounding box center [207, 220] width 183 height 14
type input "0918251011"
type input "NĂM"
type input "60.000"
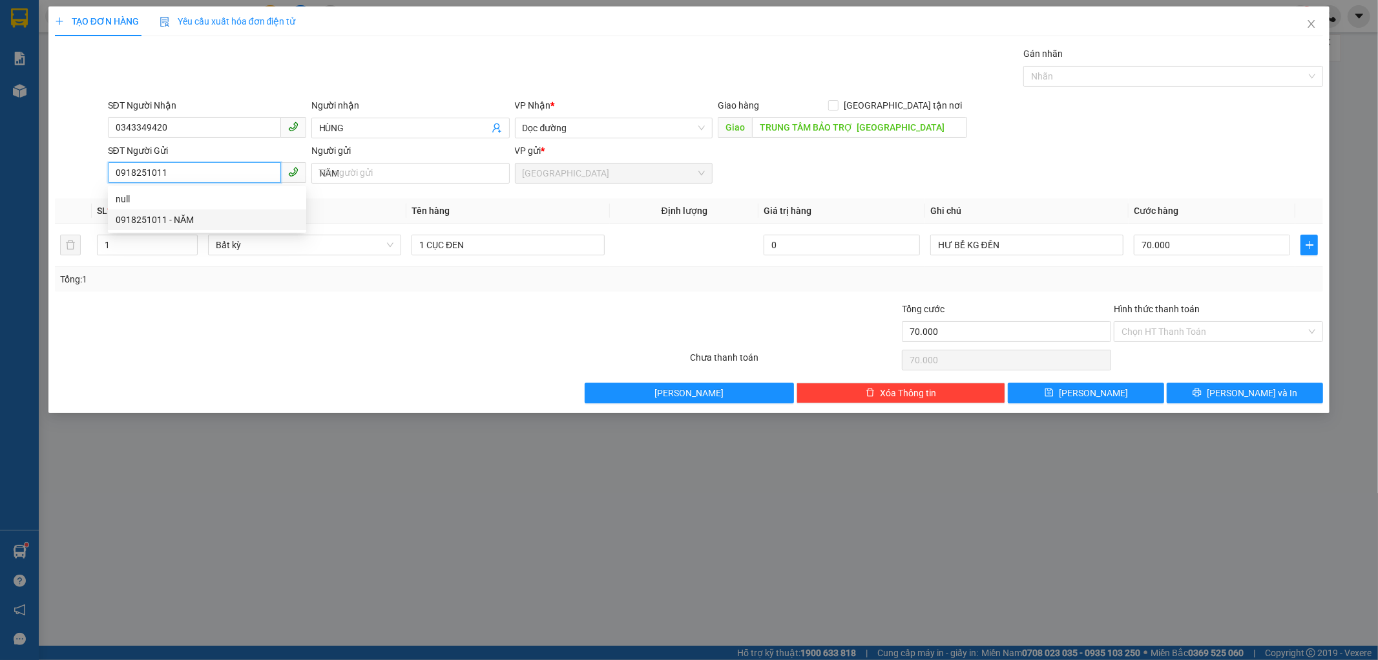
type input "60.000"
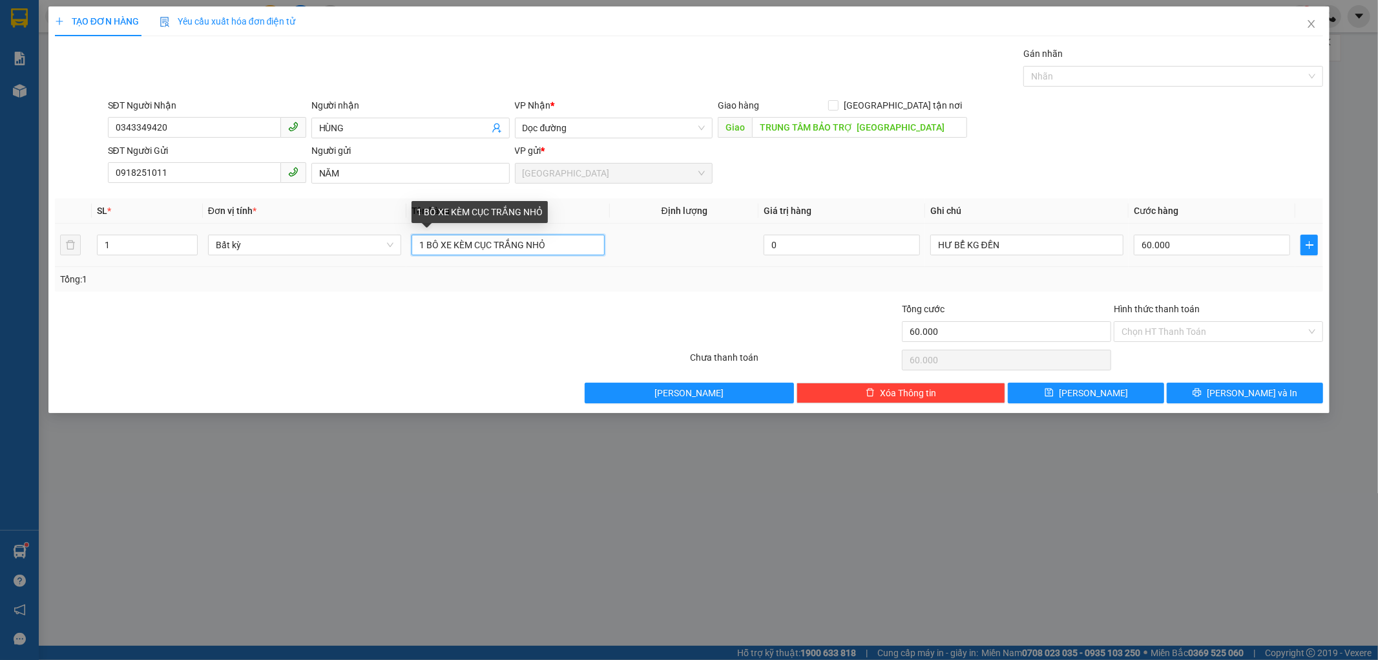
click at [577, 249] on input "1 BÔ XE KÈM CỤC TRẮNG NHỎ" at bounding box center [508, 245] width 193 height 21
type input "1 CỤC ĐEN"
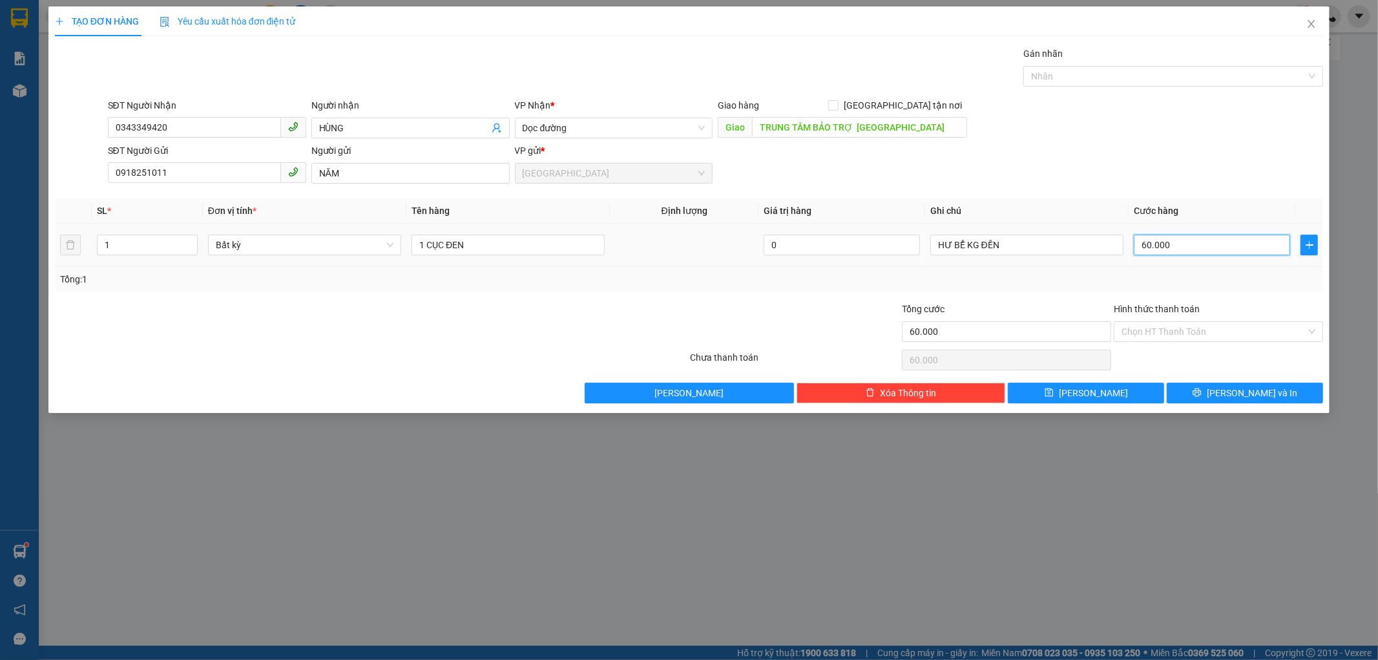
click at [1159, 240] on input "60.000" at bounding box center [1212, 245] width 156 height 21
type input "5"
type input "50"
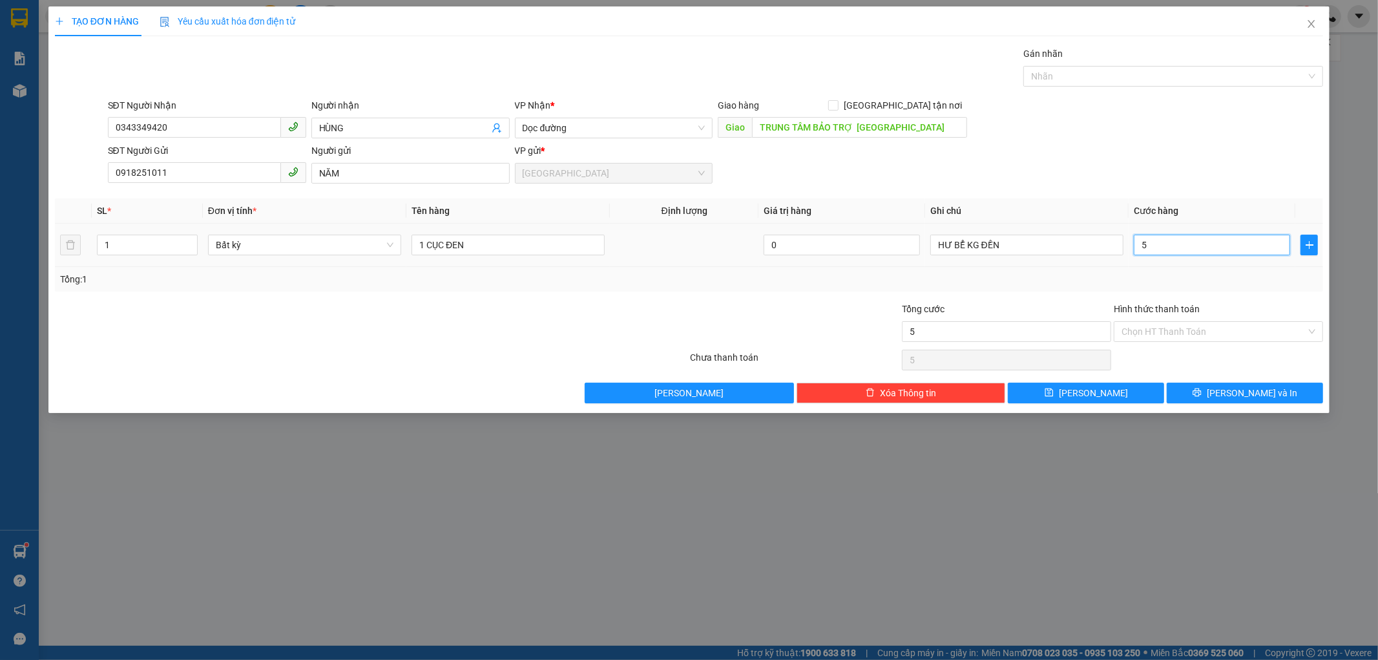
type input "50"
type input "50.000"
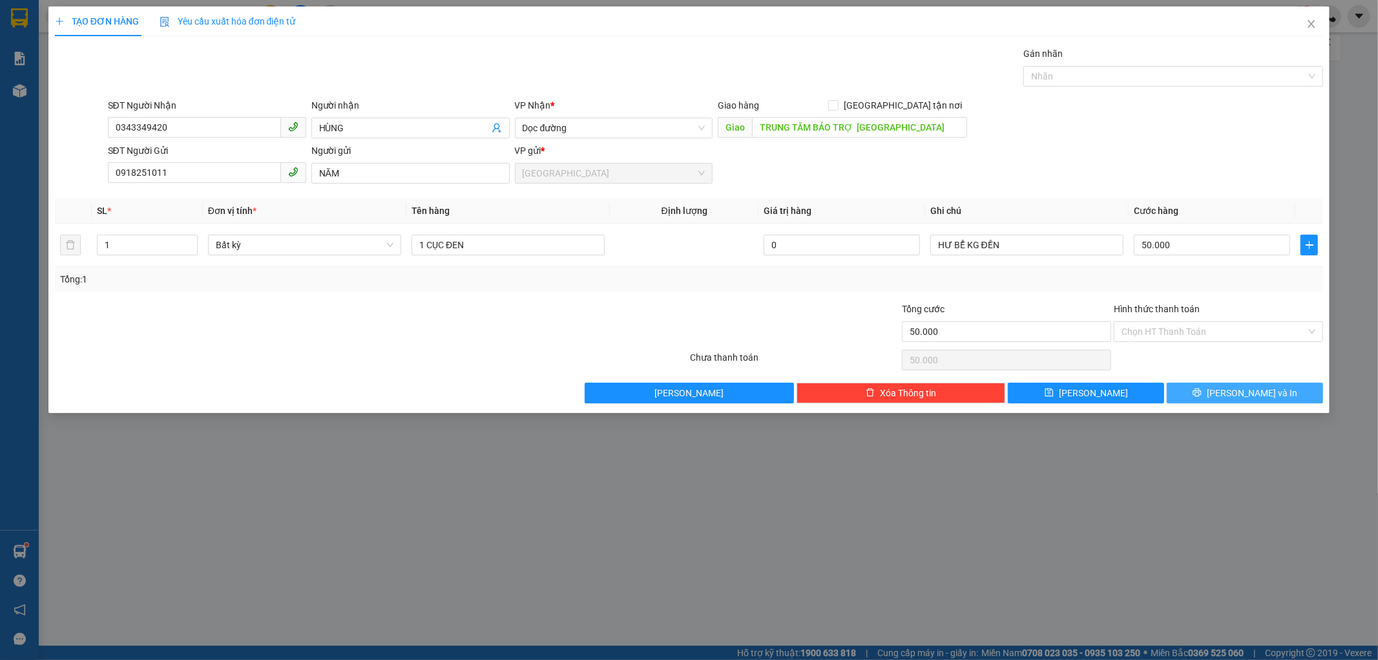
click at [1278, 384] on button "[PERSON_NAME] và In" at bounding box center [1245, 393] width 156 height 21
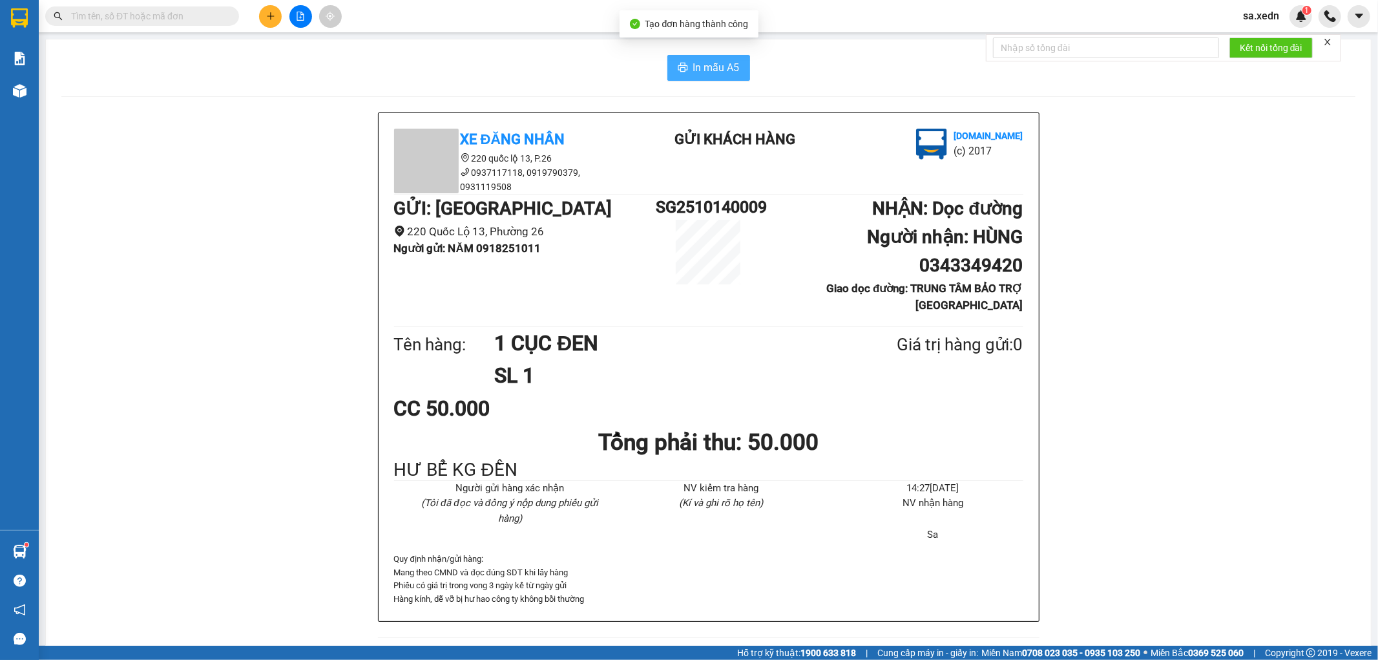
click at [720, 68] on span "In mẫu A5" at bounding box center [716, 67] width 47 height 16
